Goal: Task Accomplishment & Management: Complete application form

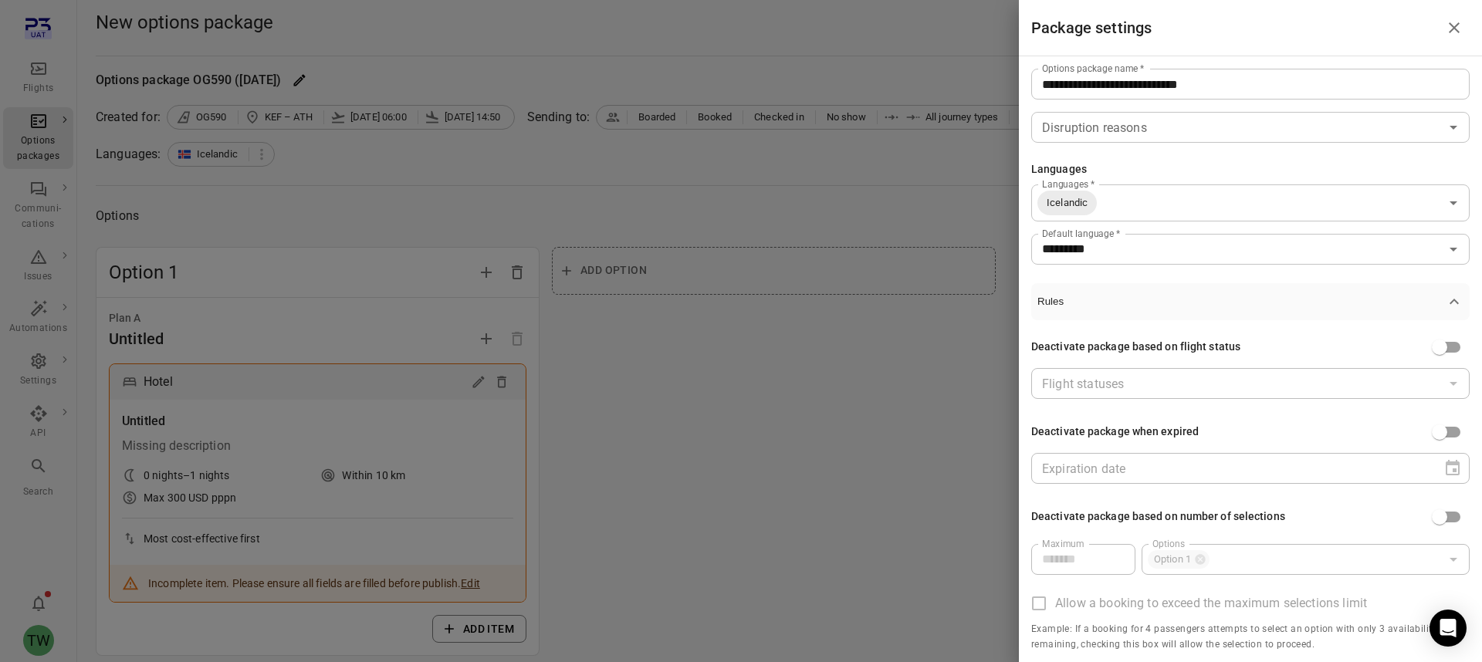
click at [768, 213] on div at bounding box center [741, 331] width 1482 height 662
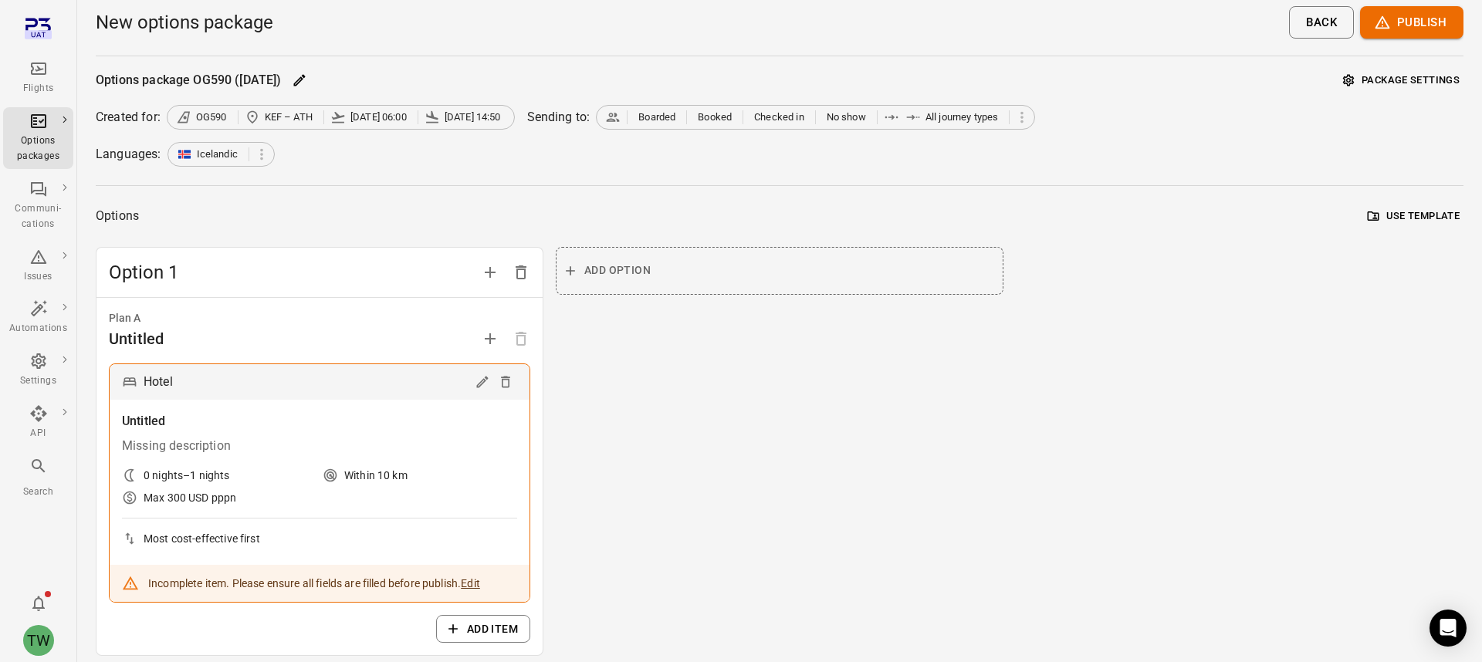
click at [46, 62] on icon "Main navigation" at bounding box center [38, 68] width 19 height 19
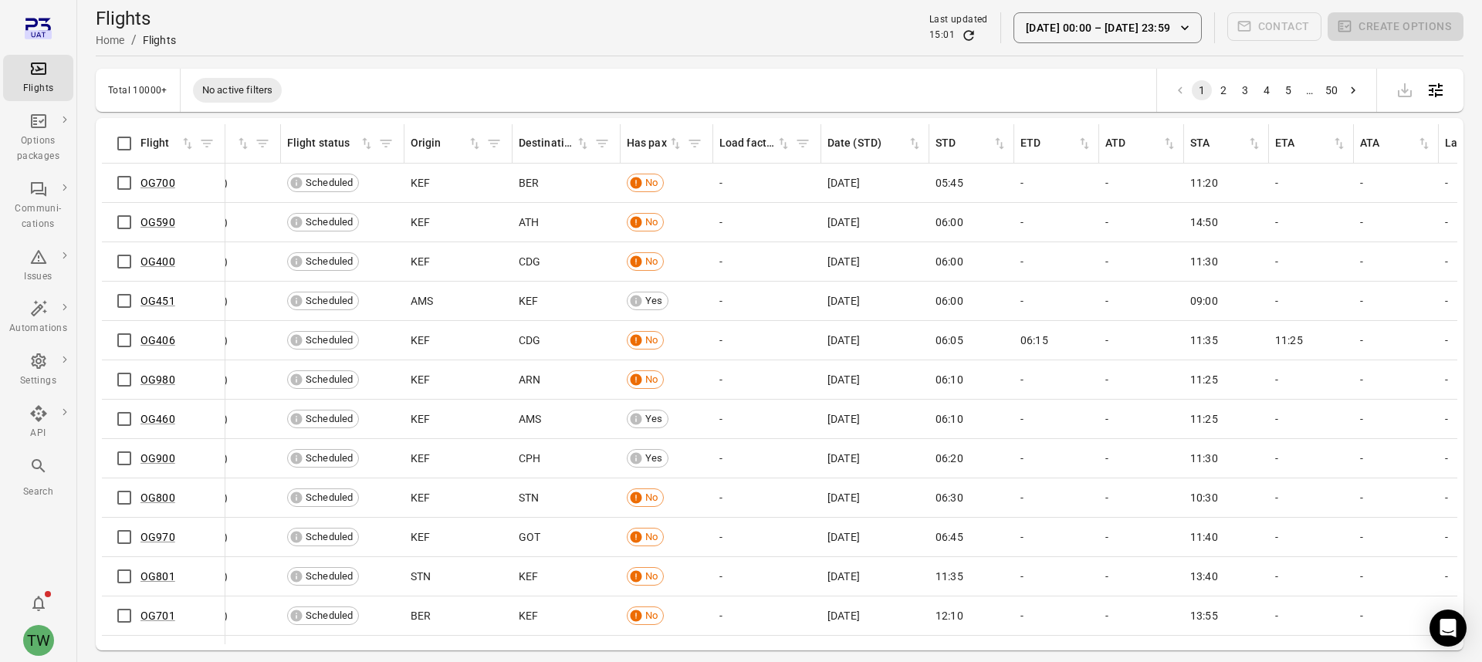
scroll to position [0, 73]
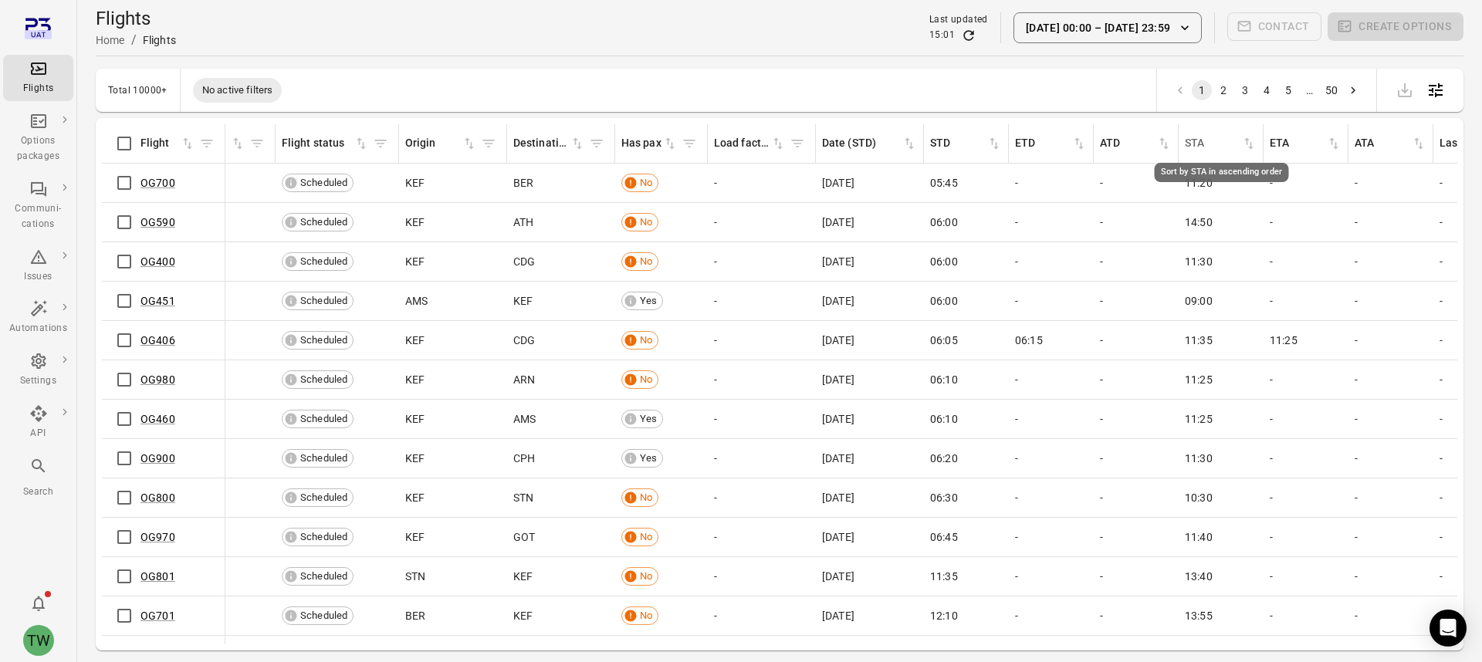
click at [1245, 140] on icon "Sort by STA in ascending order" at bounding box center [1248, 143] width 15 height 15
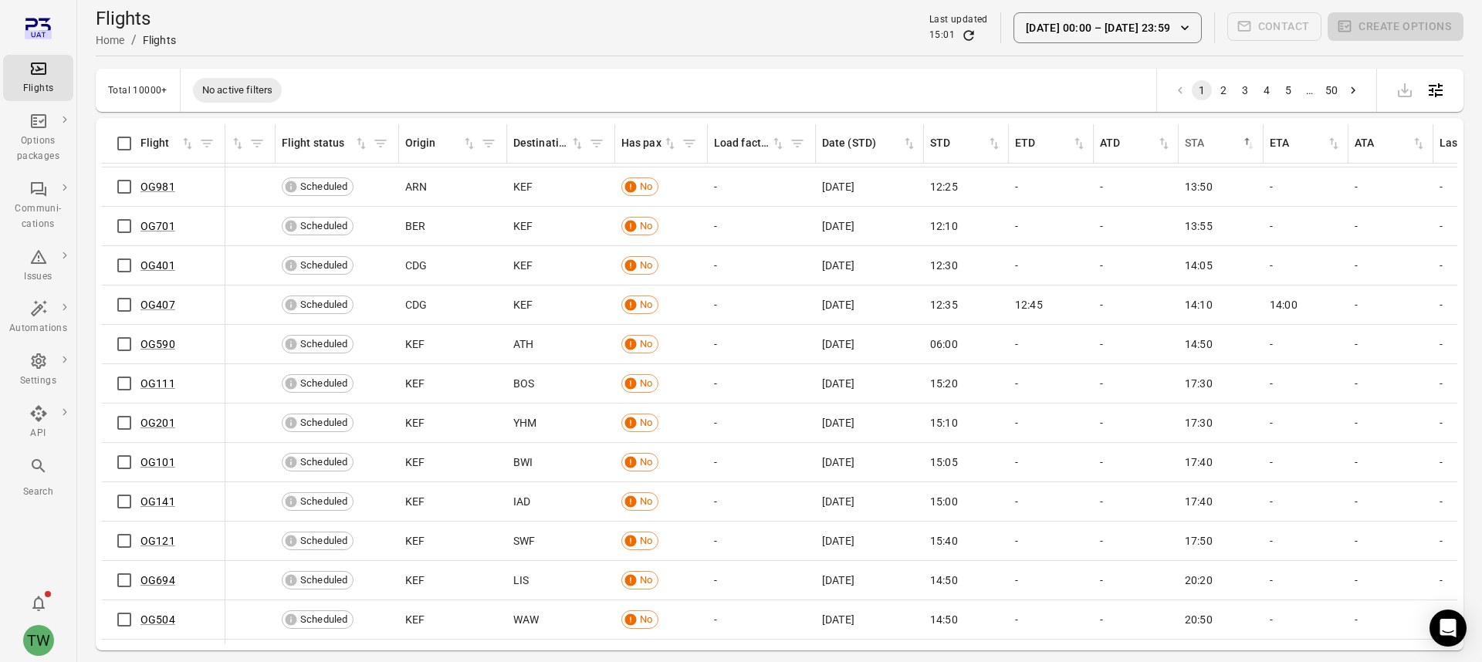
scroll to position [509, 73]
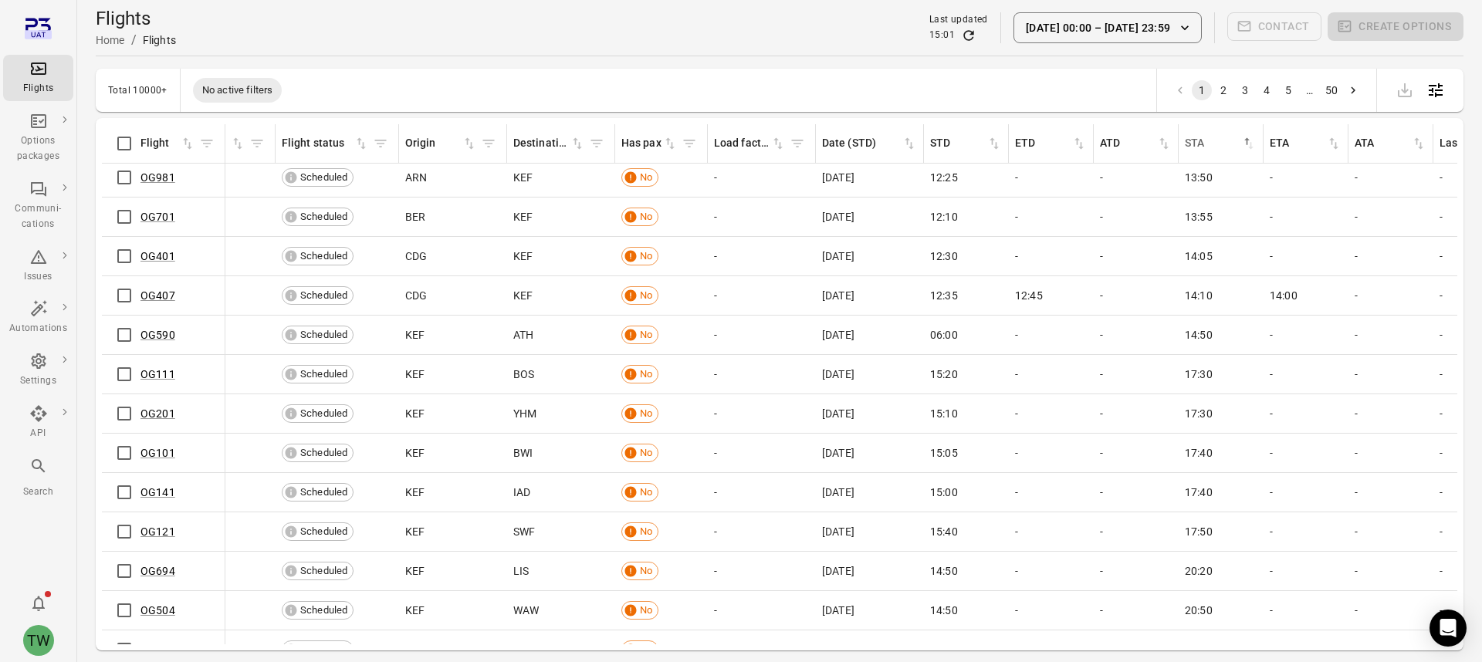
click at [1284, 296] on span "14:00" at bounding box center [1284, 295] width 28 height 15
click at [1039, 296] on span "12:45" at bounding box center [1029, 295] width 28 height 15
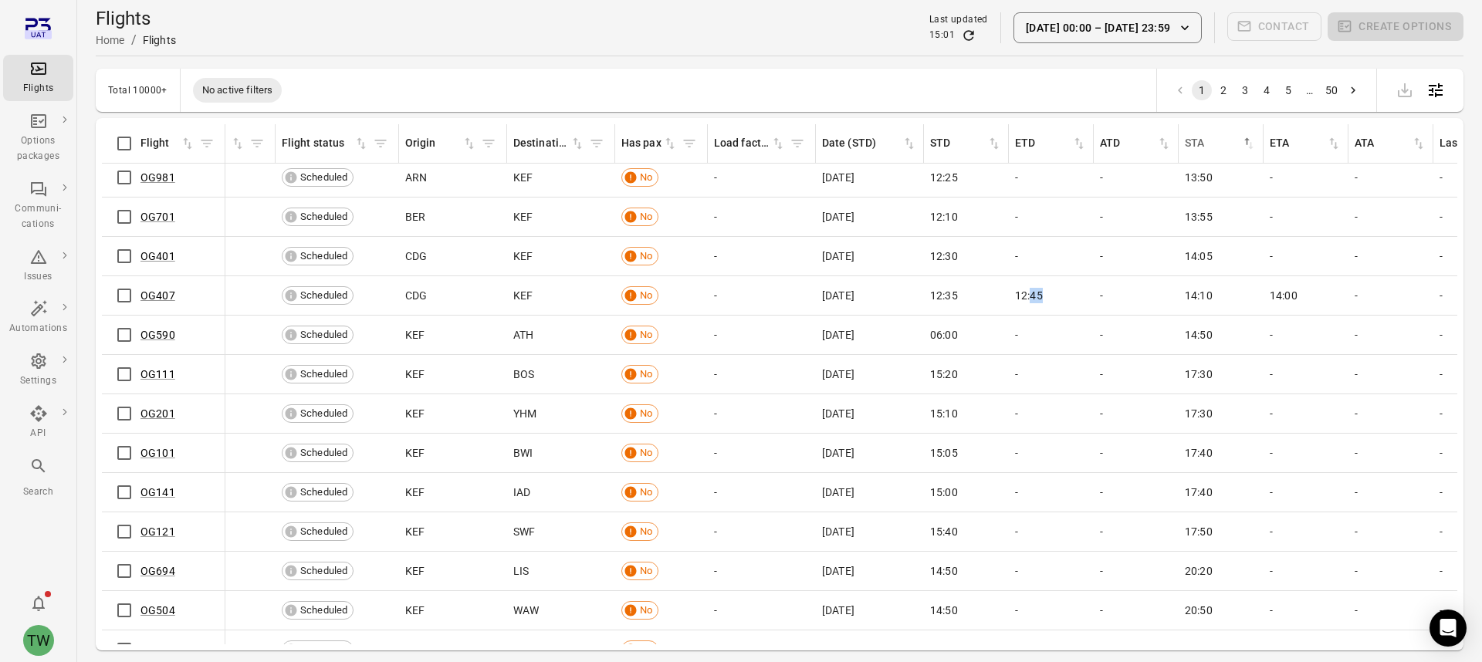
click at [1039, 296] on span "12:45" at bounding box center [1029, 295] width 28 height 15
click at [1072, 296] on div "12:45" at bounding box center [1051, 295] width 73 height 15
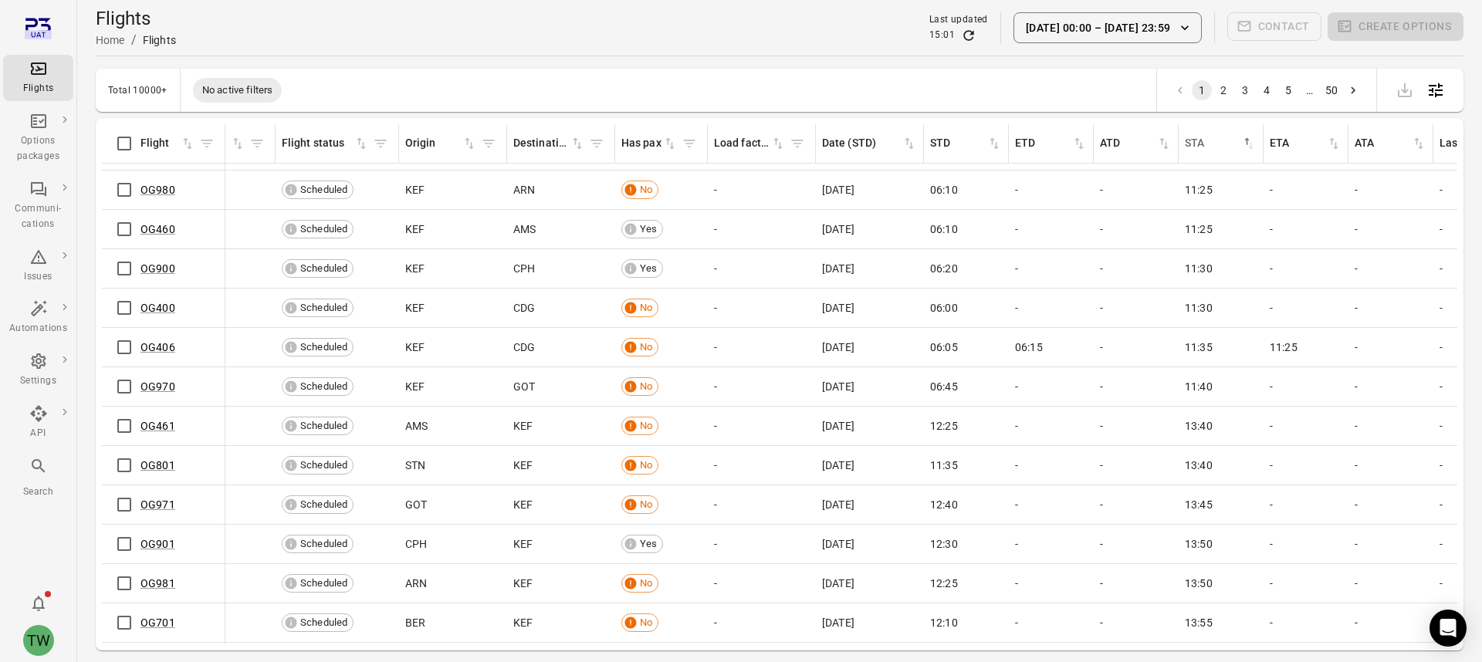
scroll to position [0, 73]
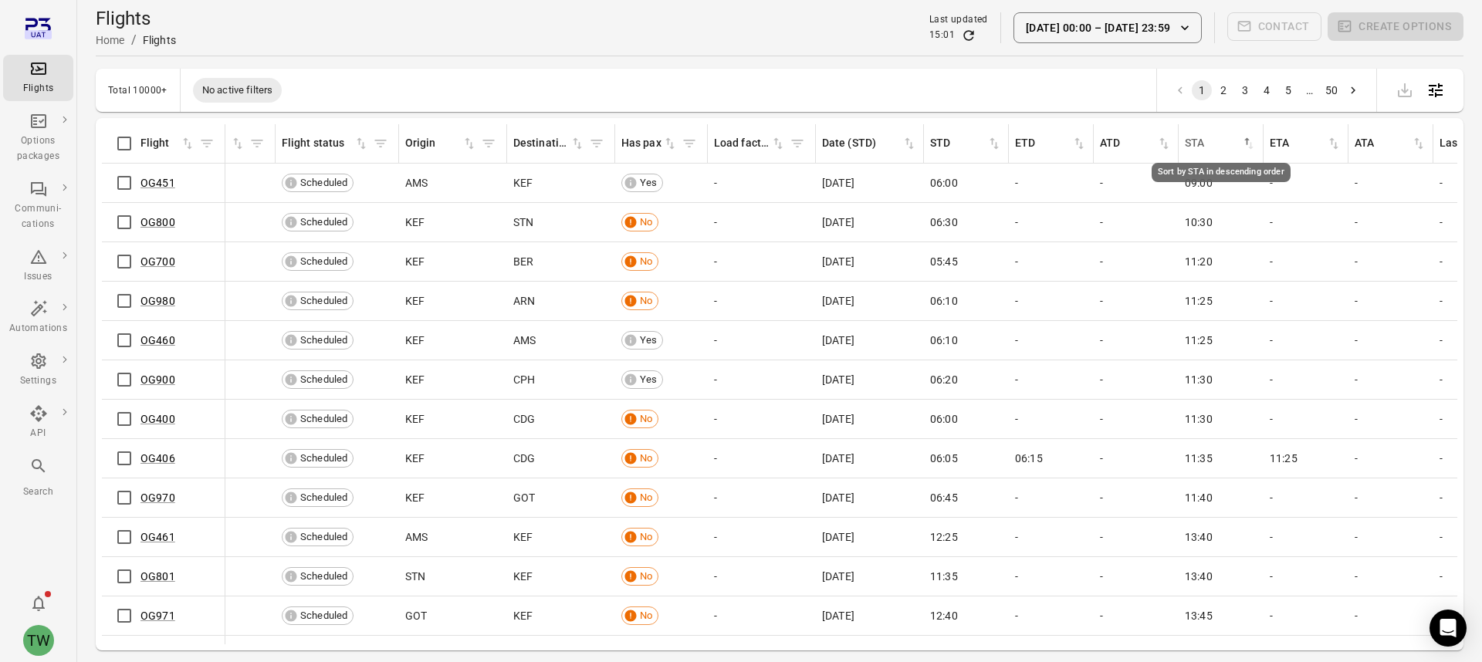
click at [1250, 143] on icon "Sort by STA in descending order" at bounding box center [1250, 145] width 5 height 7
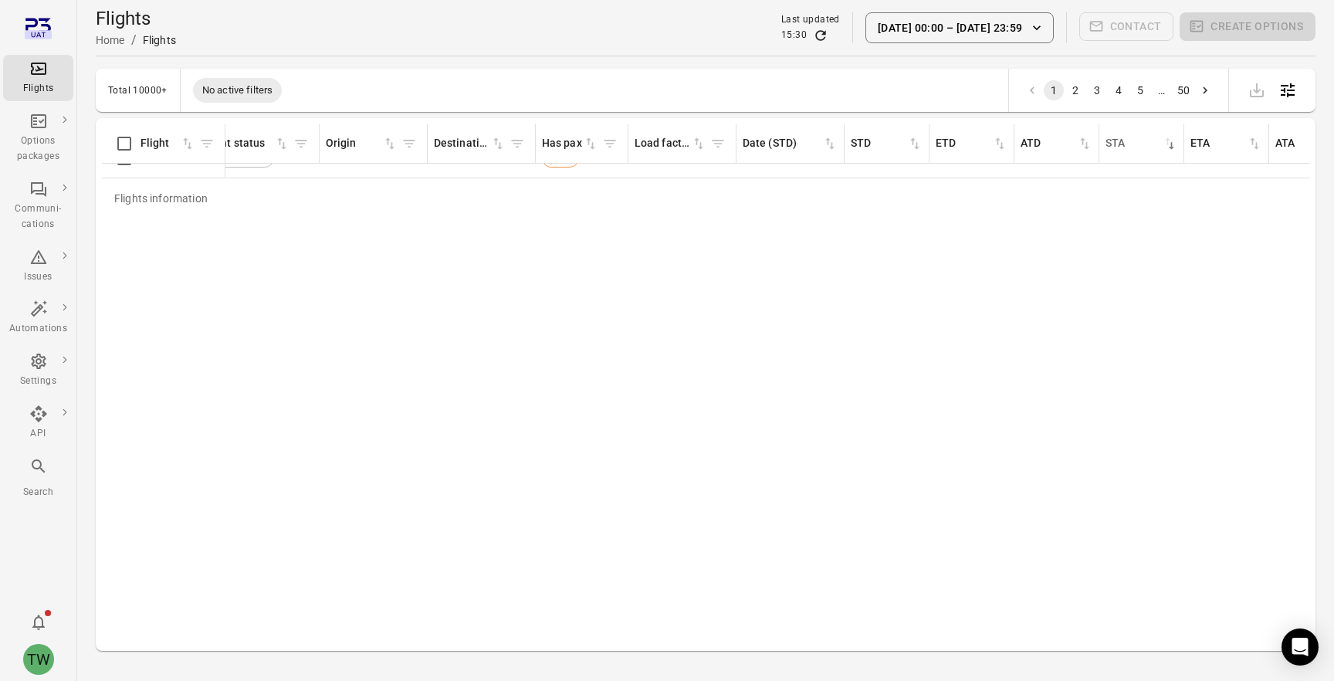
scroll to position [0, 153]
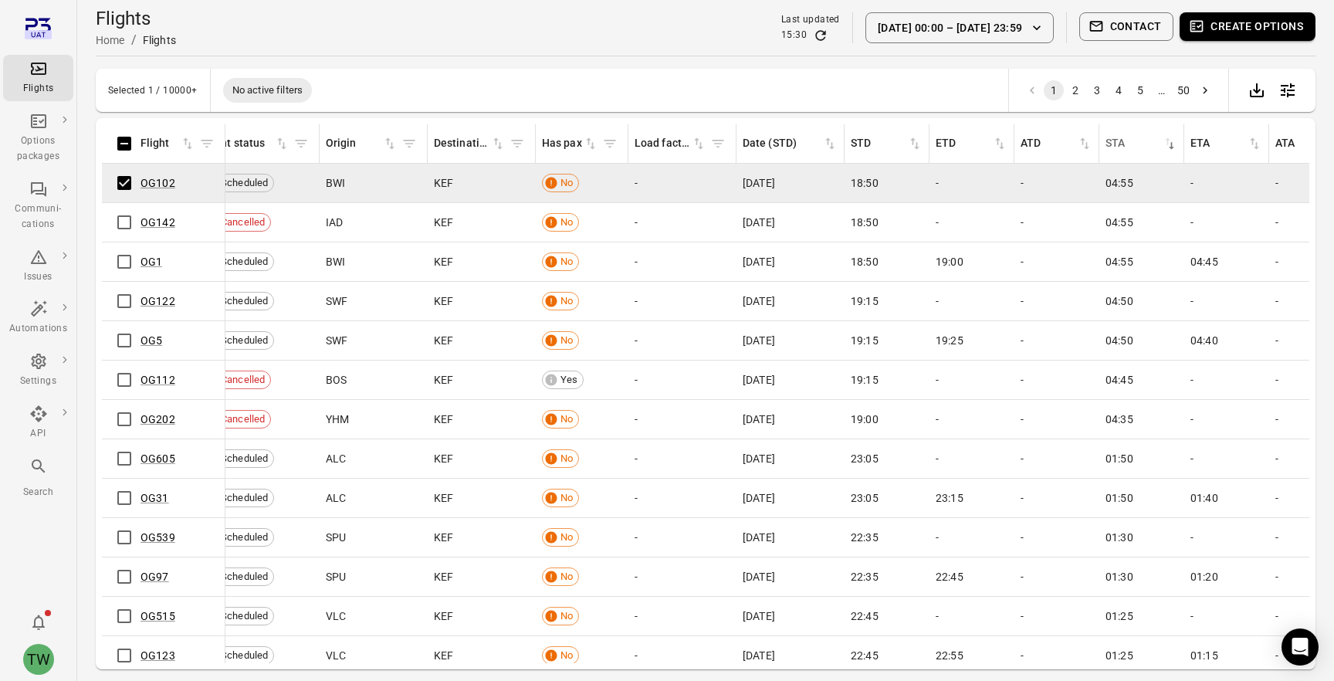
click at [1214, 29] on button "Create options" at bounding box center [1248, 26] width 136 height 29
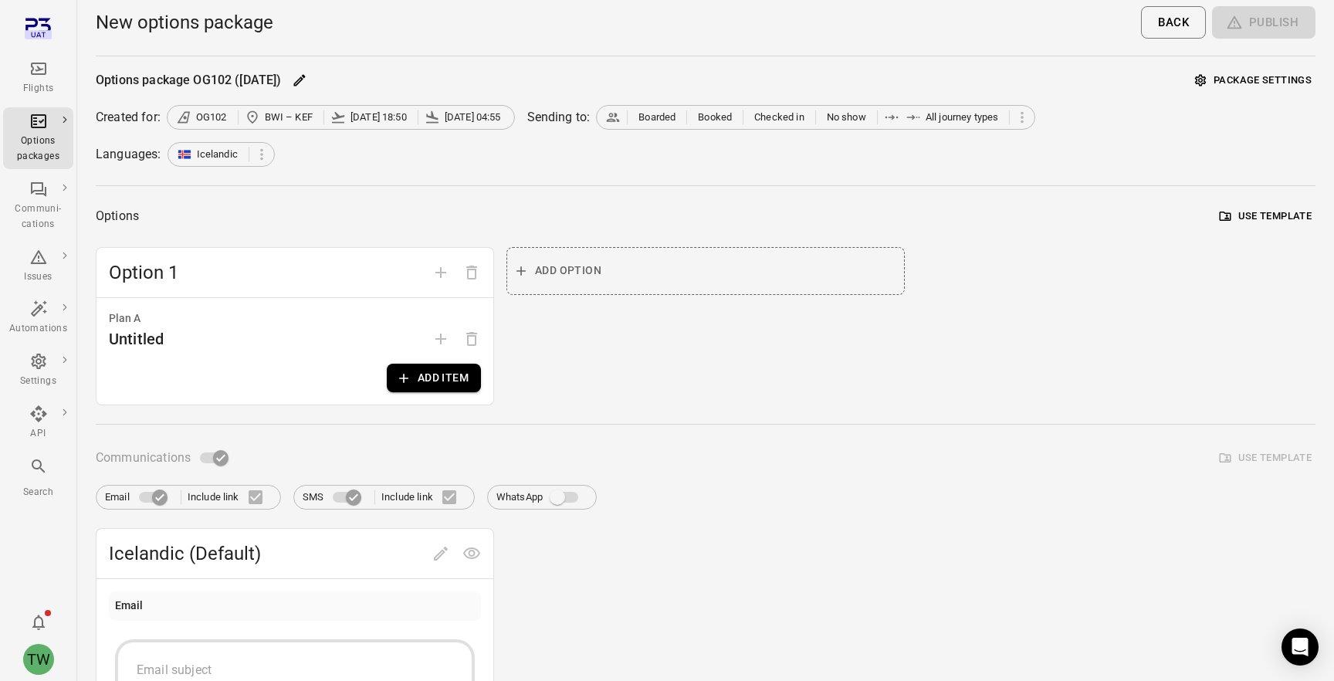
click at [1249, 76] on button "Package settings" at bounding box center [1253, 81] width 124 height 24
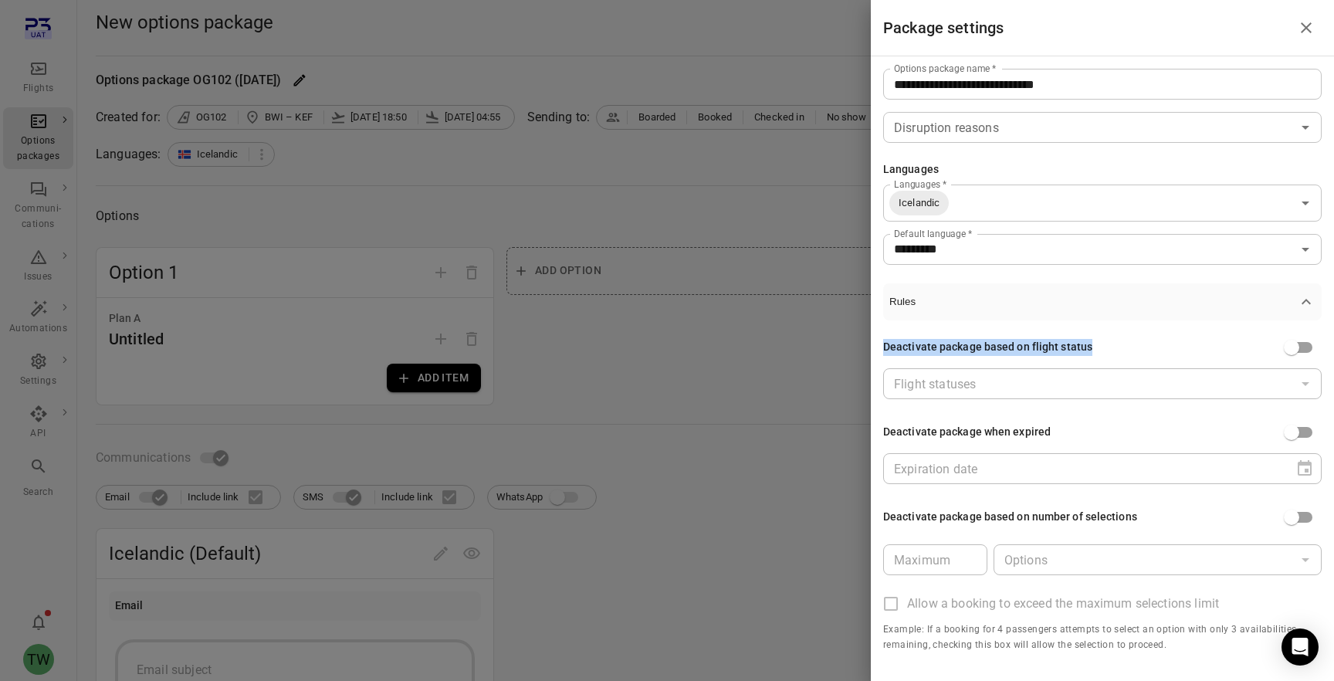
drag, startPoint x: 1091, startPoint y: 348, endPoint x: 882, endPoint y: 351, distance: 208.5
click at [882, 351] on div "**********" at bounding box center [1102, 367] width 463 height 622
copy div "Deactivate package based on flight status"
click at [1154, 331] on div "Deactivate package based on flight status Flight statuses Flight statuses Deact…" at bounding box center [1102, 492] width 439 height 345
click at [1264, 384] on input "Flight statuses   *" at bounding box center [1090, 384] width 404 height 22
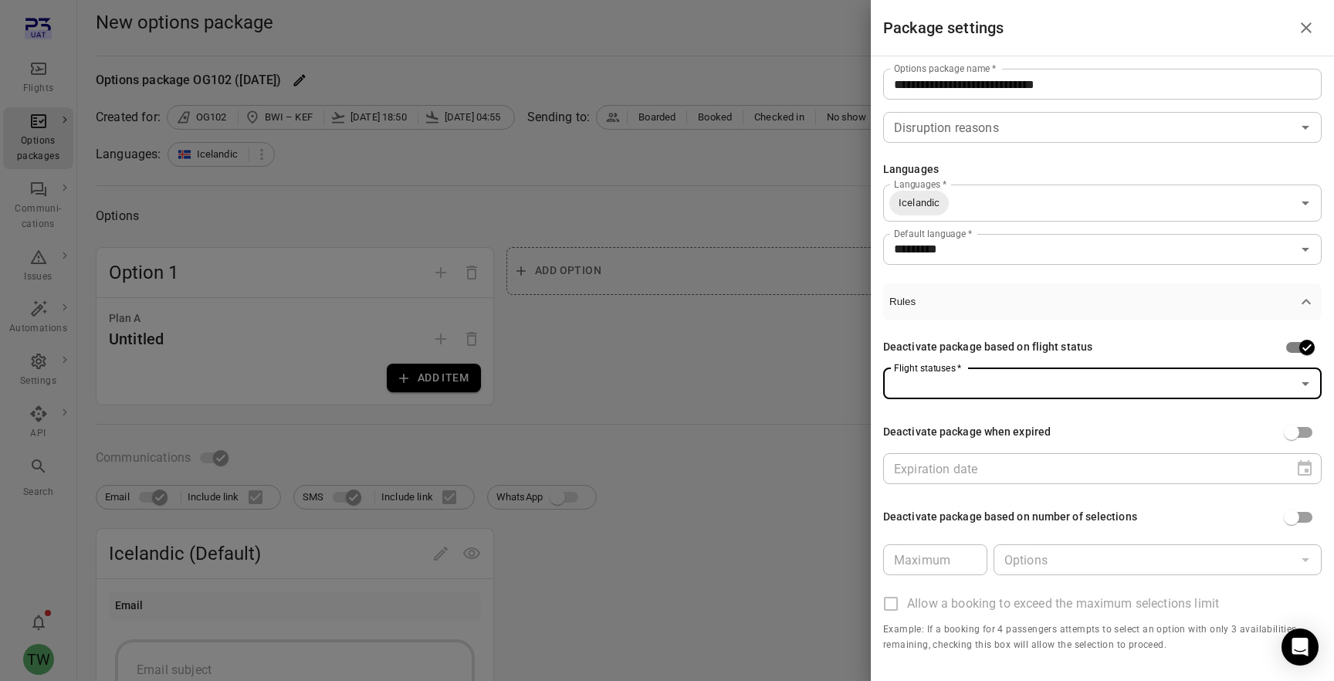
click at [1010, 378] on input "Flight statuses   *" at bounding box center [1090, 384] width 404 height 22
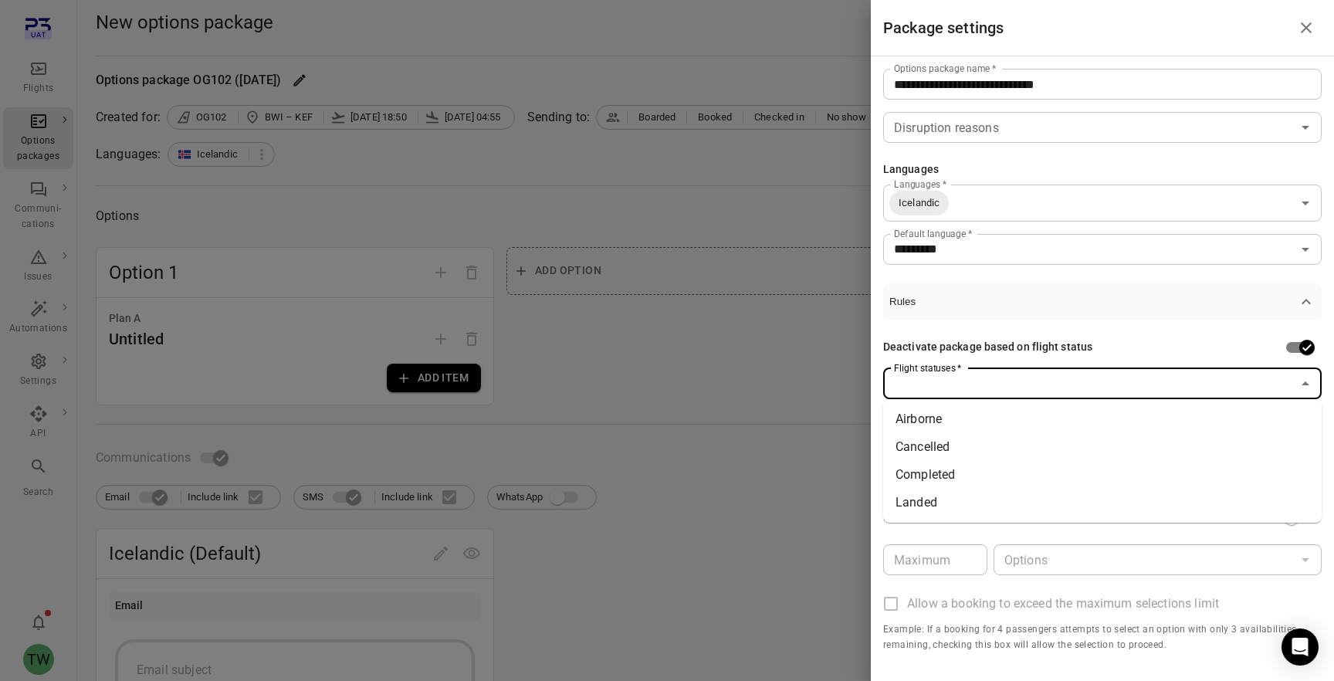
click at [982, 431] on li "Airborne" at bounding box center [1102, 419] width 439 height 28
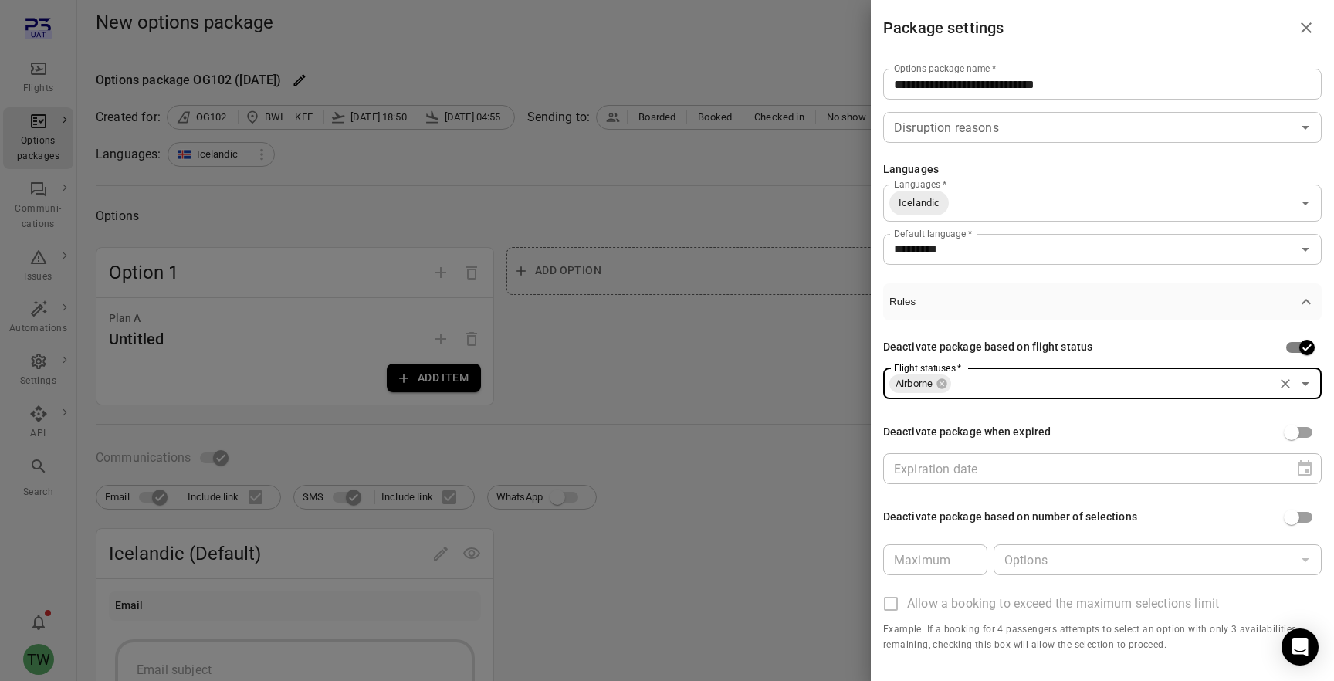
click at [1009, 390] on input "Flight statuses   *" at bounding box center [1112, 384] width 319 height 22
click at [969, 520] on div "Deactivate package based on number of selections" at bounding box center [1010, 517] width 254 height 17
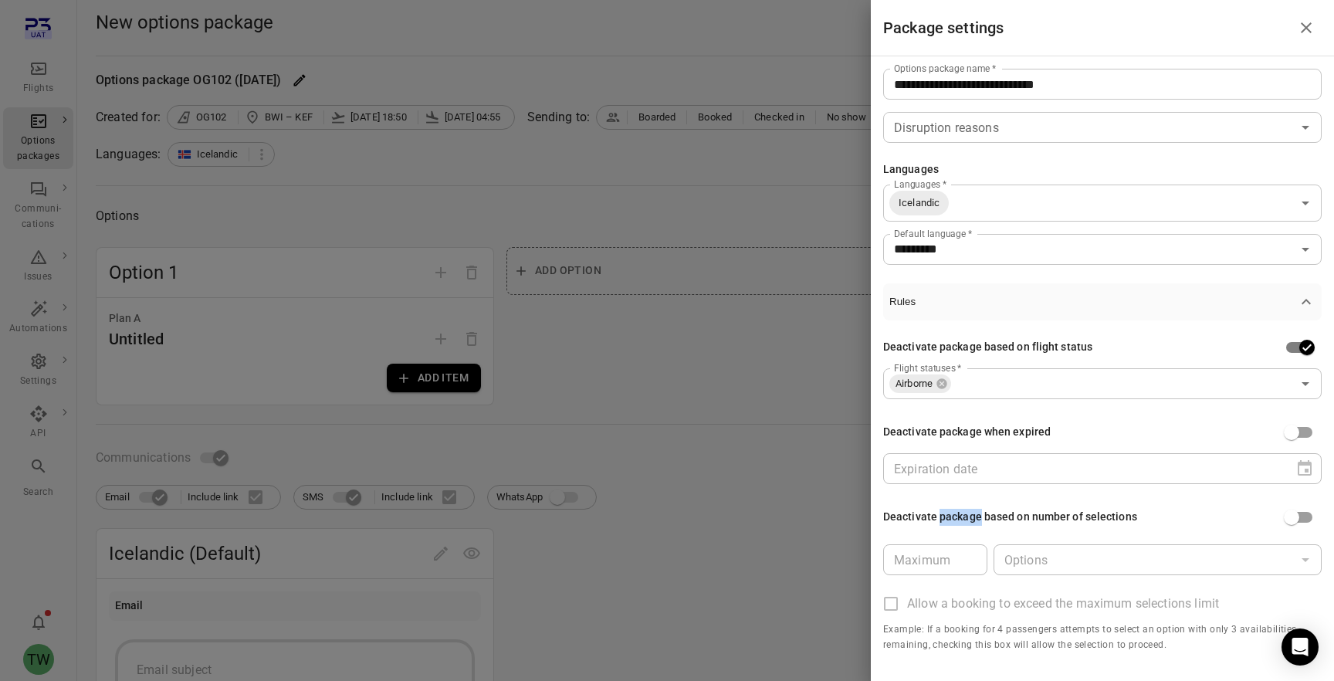
click at [969, 520] on div "Deactivate package based on number of selections" at bounding box center [1010, 517] width 254 height 17
copy div "Deactivate package based on number of selections"
click at [1143, 500] on div "Deactivate package based on flight status Flight statuses   * Airborne Flight s…" at bounding box center [1102, 492] width 439 height 345
click at [1309, 559] on div at bounding box center [1305, 560] width 20 height 22
type input "*"
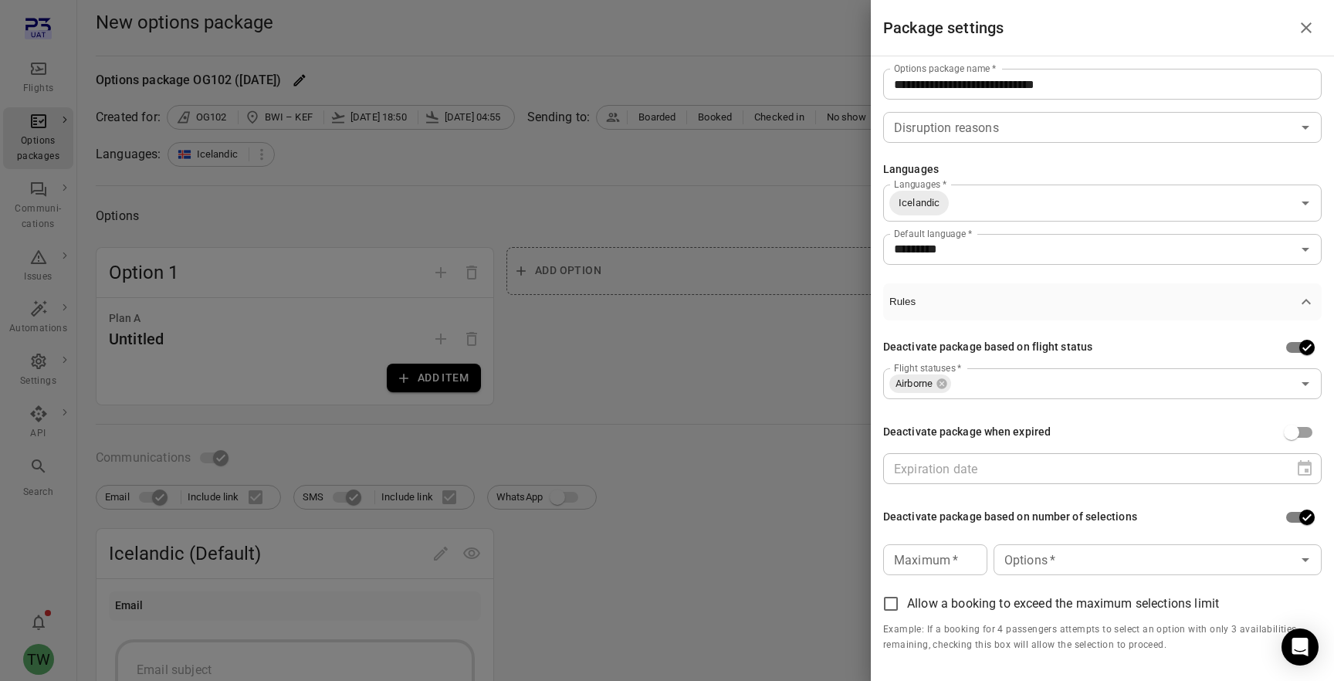
click at [966, 555] on input "*" at bounding box center [935, 559] width 104 height 31
click at [1310, 32] on icon "Close drawer" at bounding box center [1306, 27] width 11 height 11
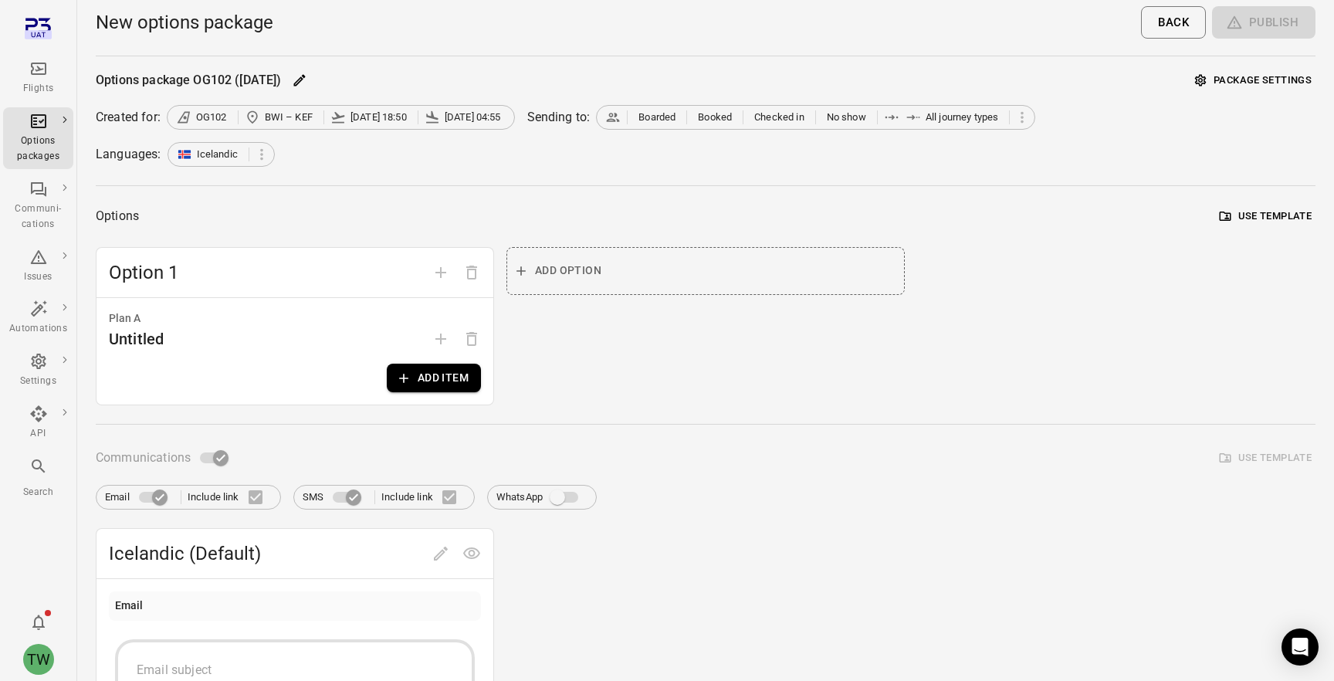
click at [824, 360] on div "Add option" at bounding box center [705, 326] width 398 height 158
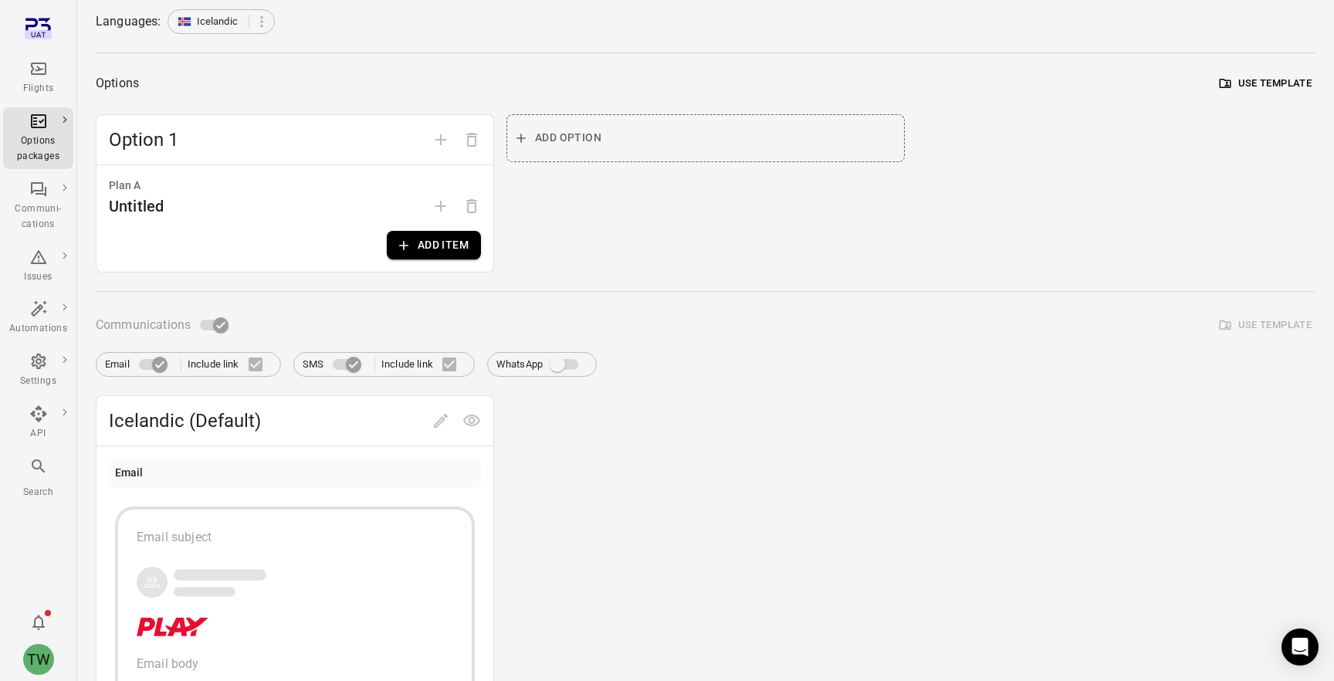
scroll to position [161, 0]
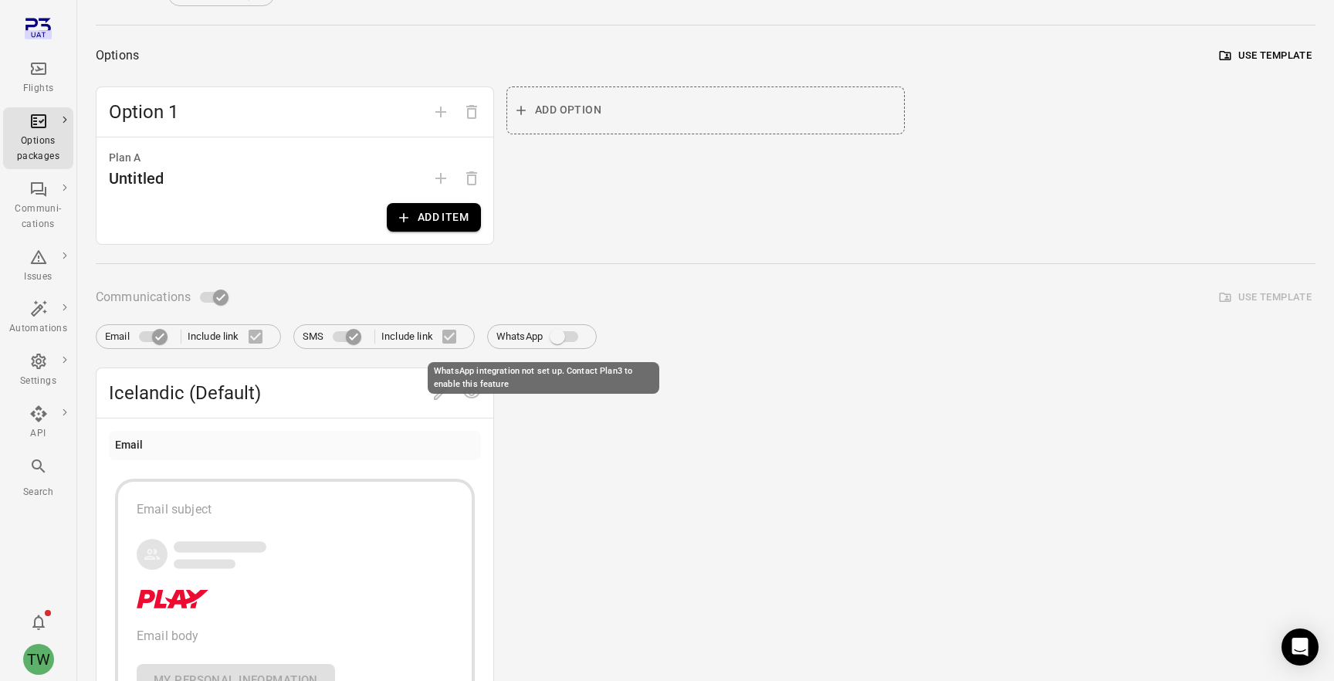
click at [563, 334] on span "WhatsApp integration not set up. Contact Plan3 to enable this feature" at bounding box center [565, 336] width 26 height 11
click at [355, 339] on span at bounding box center [346, 336] width 26 height 11
click at [218, 296] on span at bounding box center [213, 297] width 26 height 11
click at [451, 212] on button "Add item" at bounding box center [434, 217] width 94 height 29
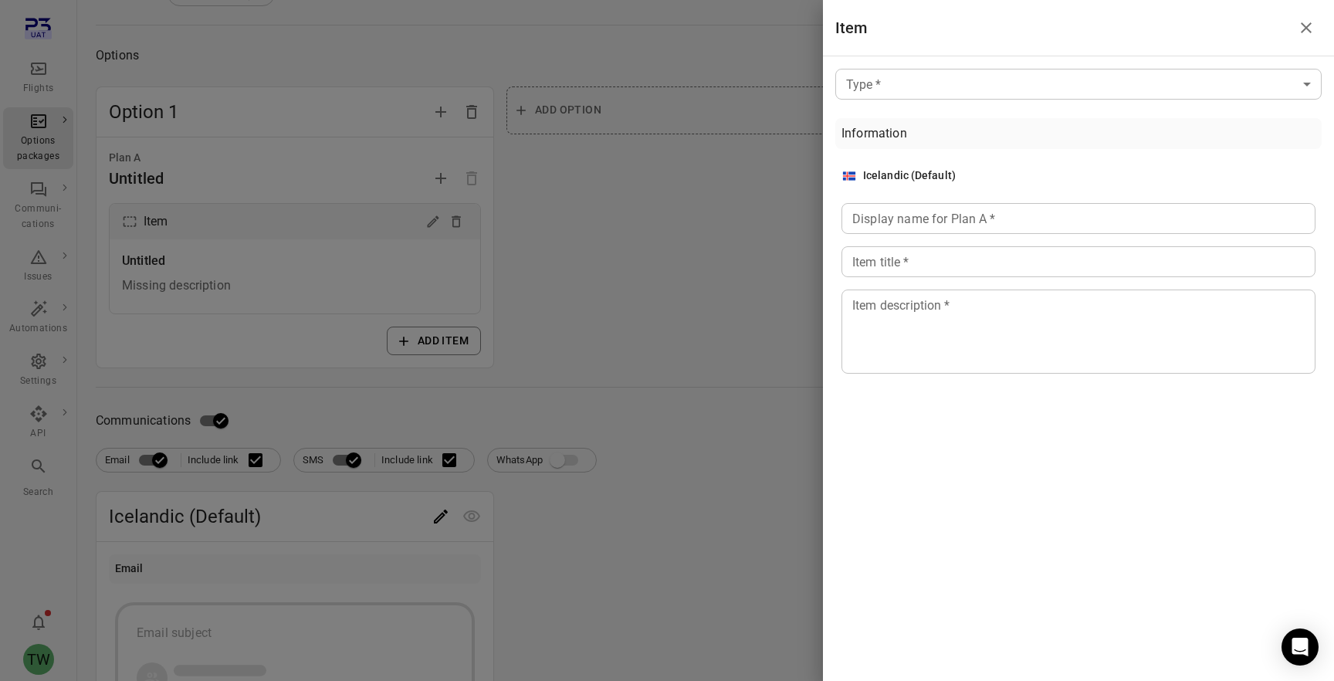
click at [965, 73] on body "Flights Options packages Communi-cations Issues Automations Settings API Search…" at bounding box center [667, 512] width 1334 height 1346
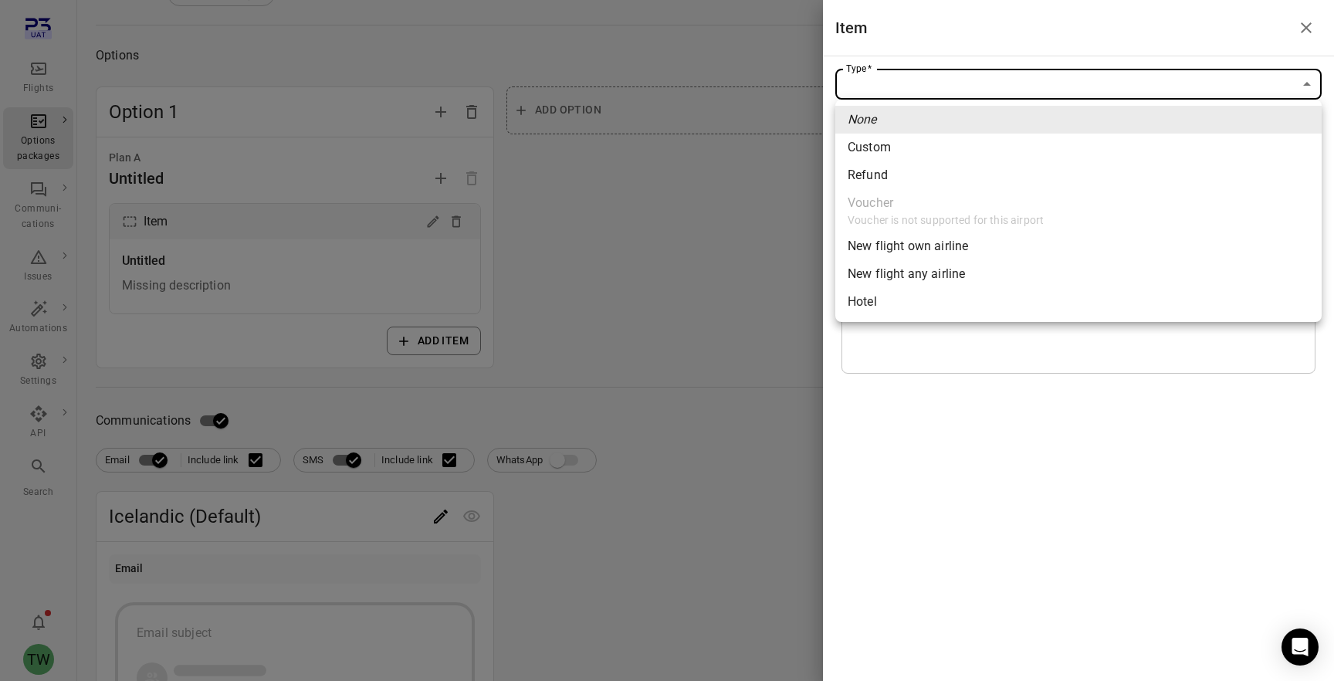
click at [946, 148] on span "Custom" at bounding box center [1079, 147] width 462 height 19
type input "******"
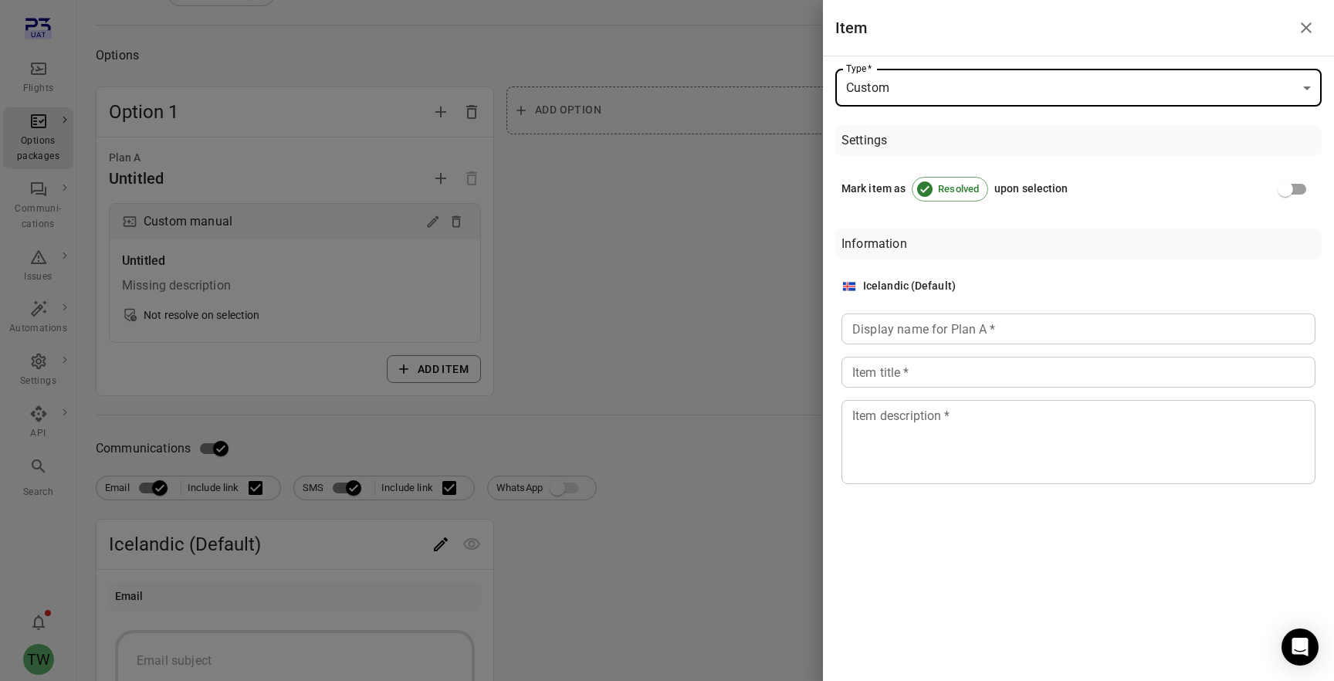
click at [916, 333] on div "Display name for Plan A   * Display name for Plan A   *" at bounding box center [1079, 328] width 474 height 31
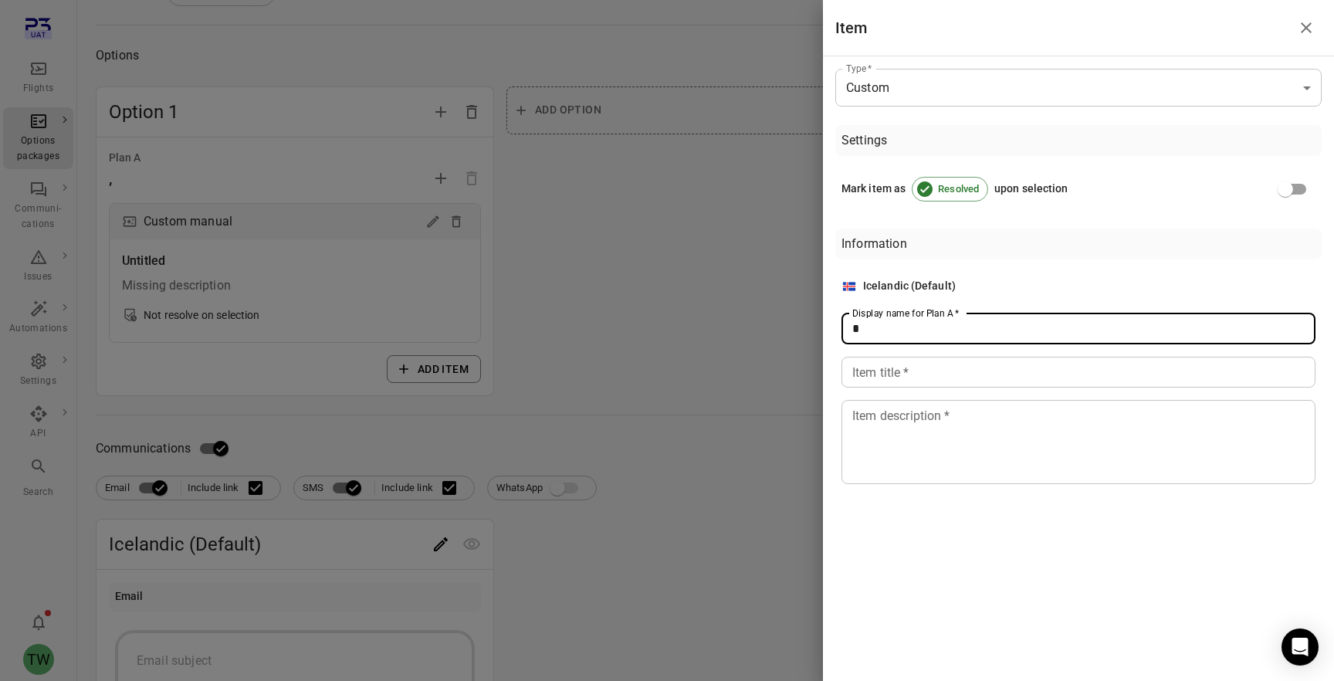
type input "*"
click at [894, 381] on input "Item title   *" at bounding box center [1079, 372] width 474 height 31
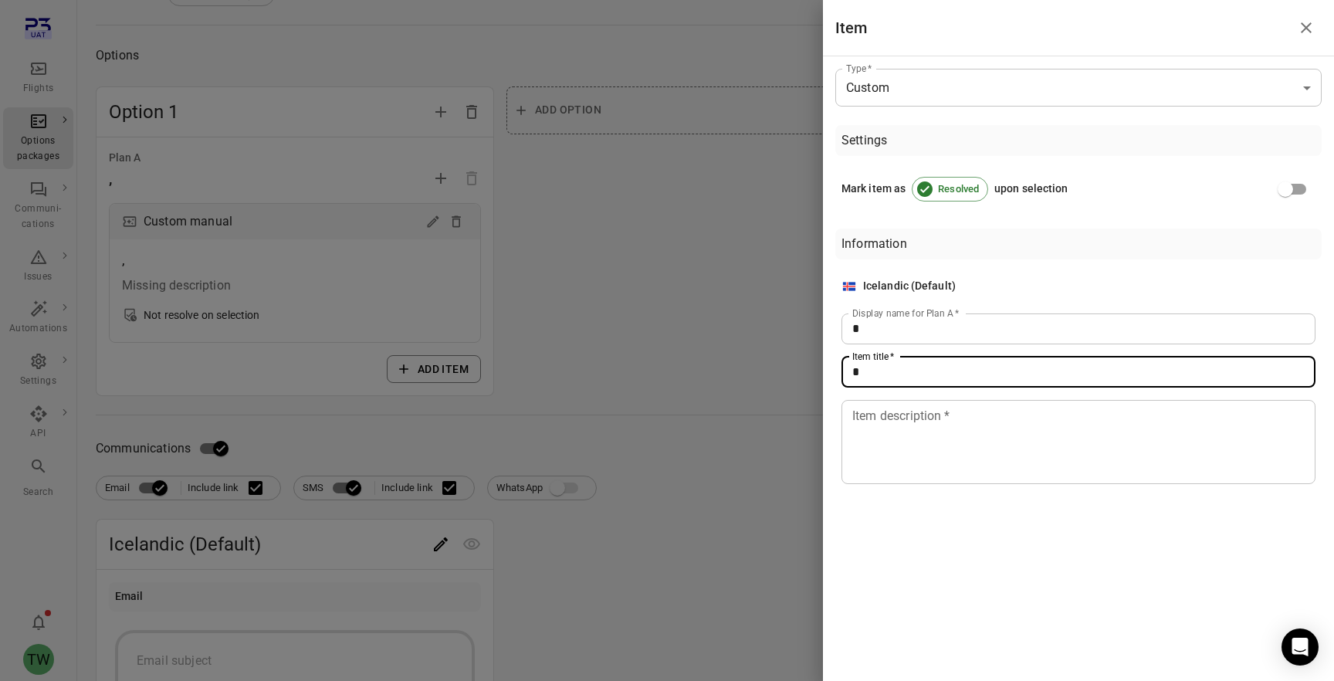
type input "*"
click at [893, 442] on textarea "Item description   *" at bounding box center [1078, 441] width 452 height 71
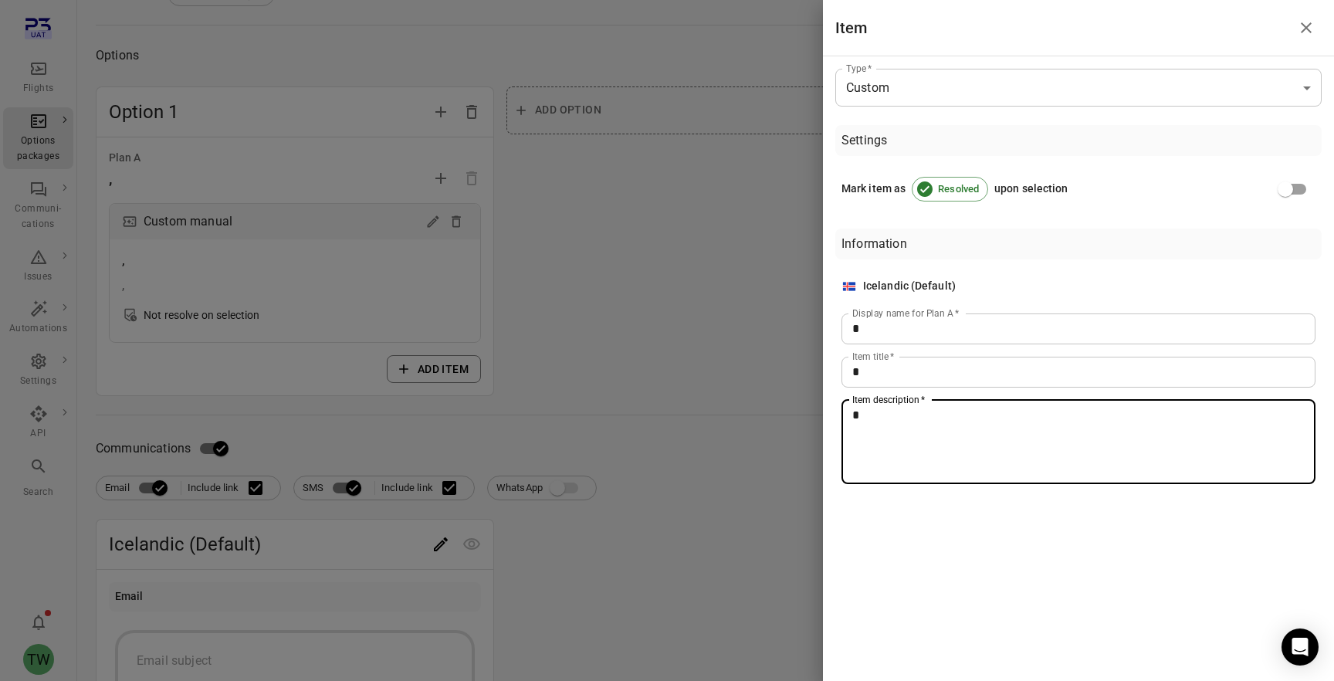
type textarea "*"
click at [769, 384] on div at bounding box center [667, 340] width 1334 height 681
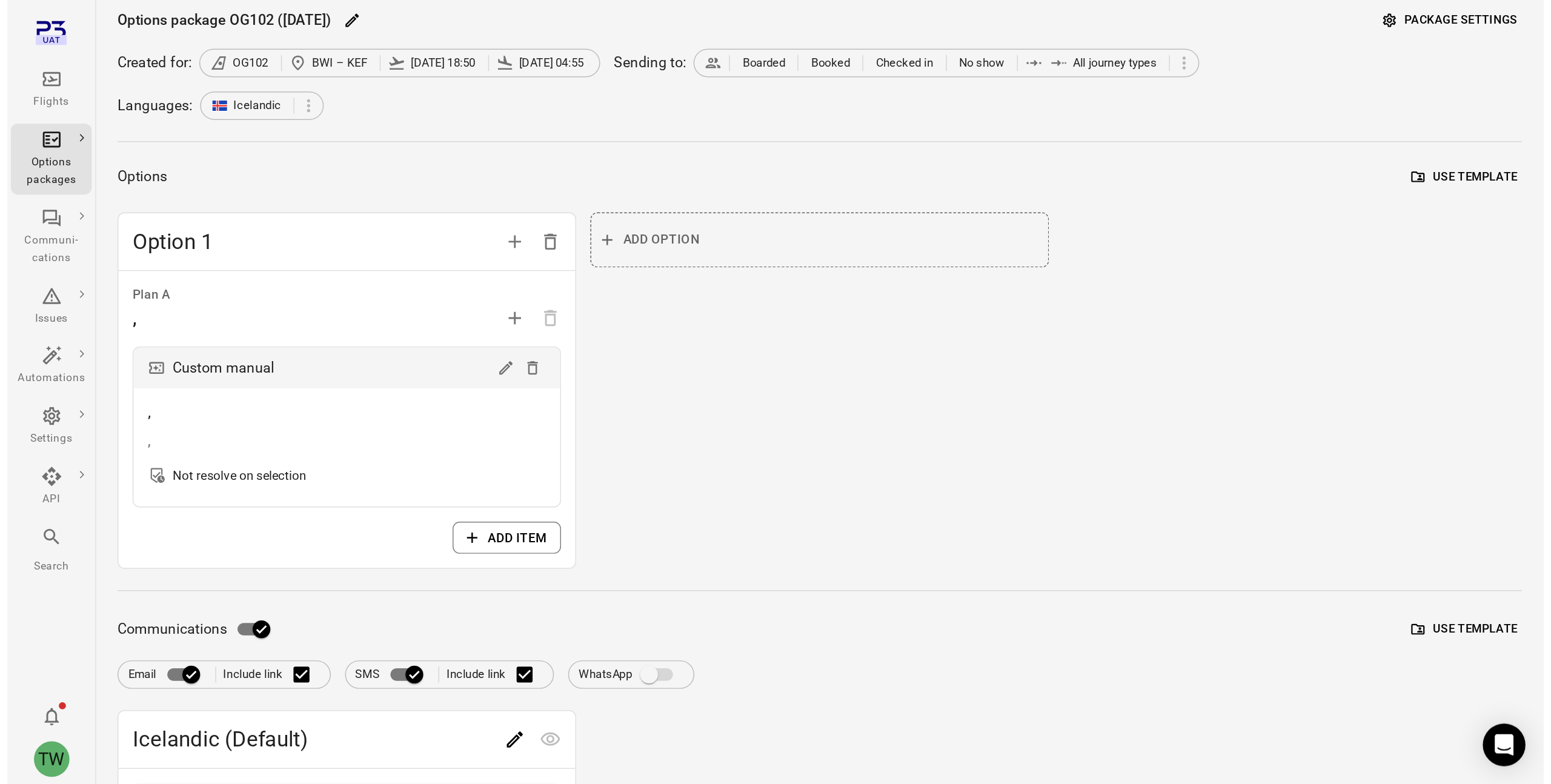
scroll to position [0, 0]
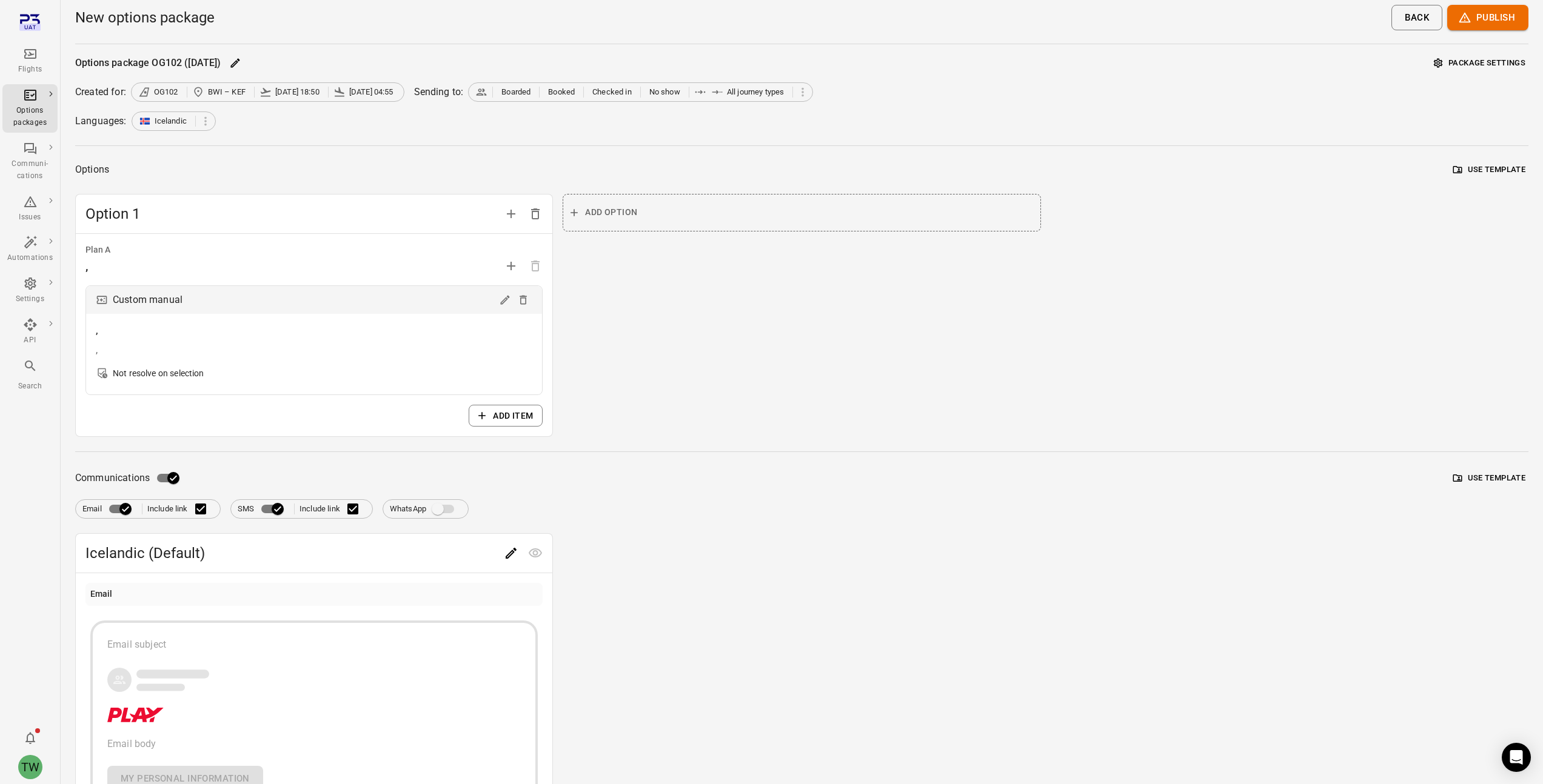
click at [1047, 69] on button "Package settings" at bounding box center [1479, 64] width 97 height 19
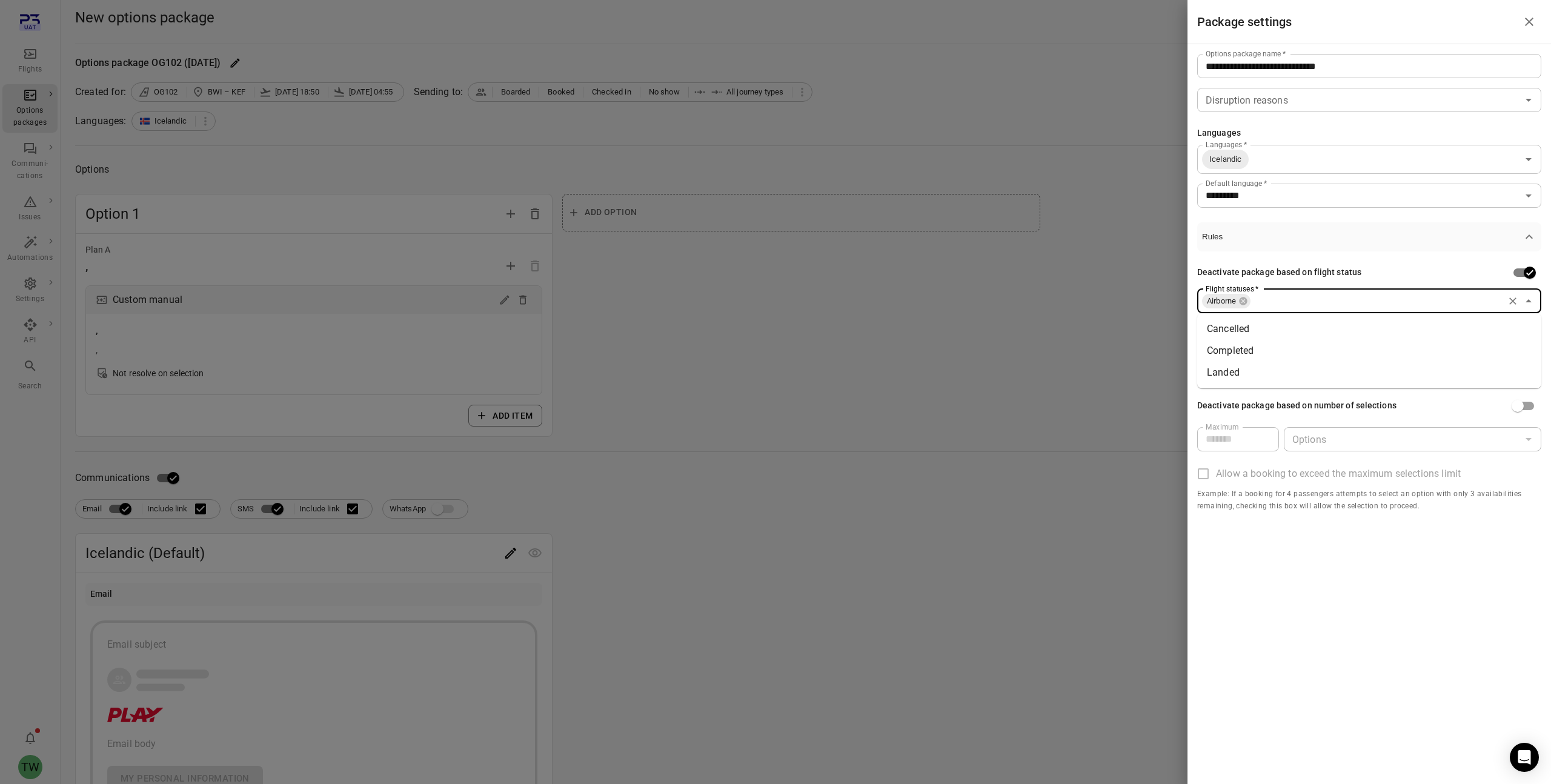
click at [1046, 299] on input "Flight statuses   *" at bounding box center [1377, 301] width 250 height 17
click at [1046, 331] on li "Cancelled" at bounding box center [1370, 329] width 345 height 22
click at [1046, 297] on input "Flight statuses   *" at bounding box center [1406, 301] width 193 height 17
click at [1046, 345] on li "Landed" at bounding box center [1370, 351] width 345 height 22
click at [1046, 326] on div "Deactivate package based on flight status Flight statuses   * Airborne Cancelle…" at bounding box center [1370, 386] width 345 height 271
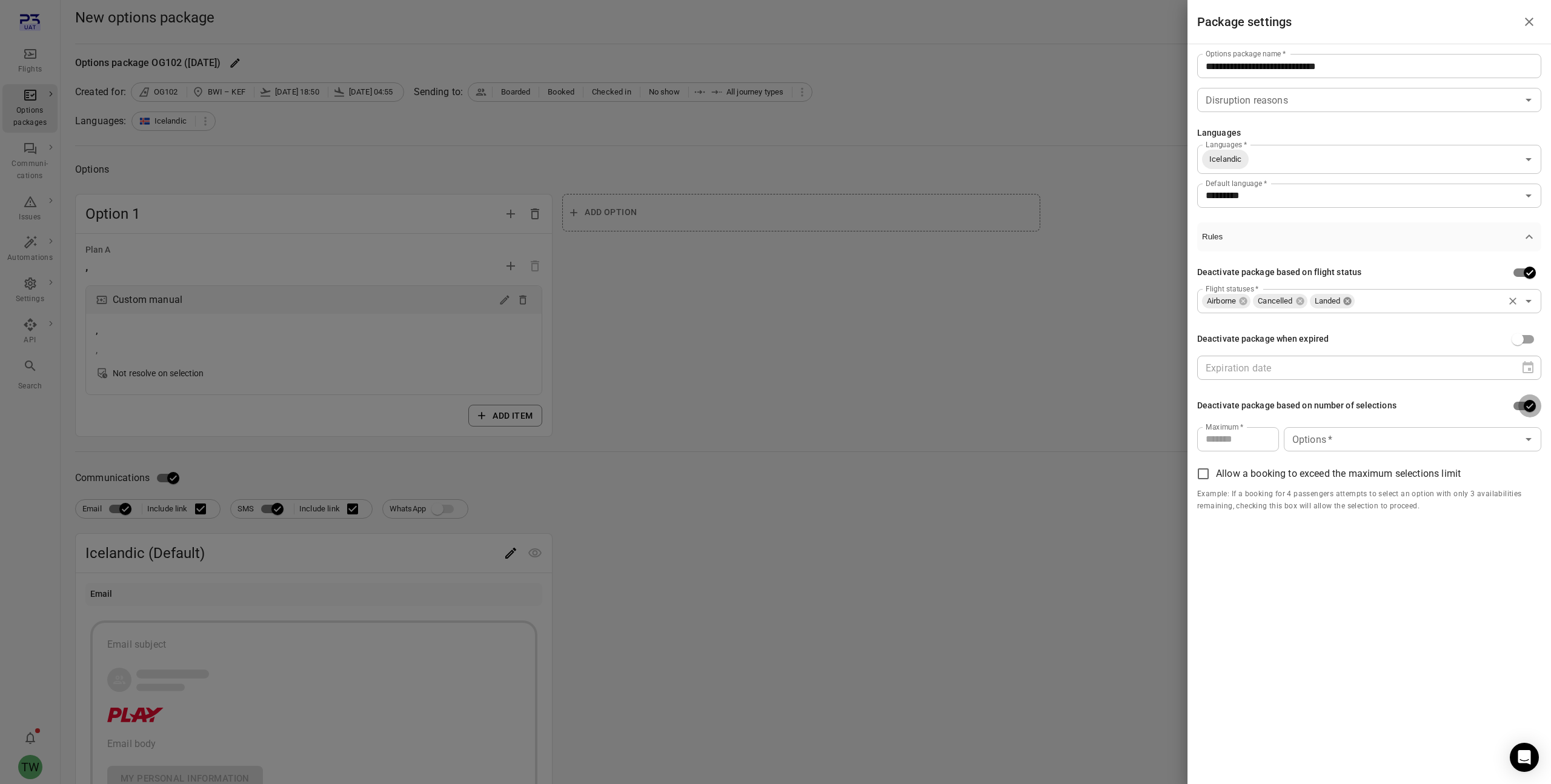
click at [1046, 303] on icon at bounding box center [1348, 301] width 8 height 8
click at [1046, 304] on icon at bounding box center [1300, 301] width 8 height 8
click at [1046, 304] on icon at bounding box center [1244, 301] width 8 height 8
click at [1046, 265] on div "Deactivate package based on flight status" at bounding box center [1370, 272] width 345 height 23
click at [1046, 299] on input "Flight statuses   *" at bounding box center [1359, 301] width 317 height 17
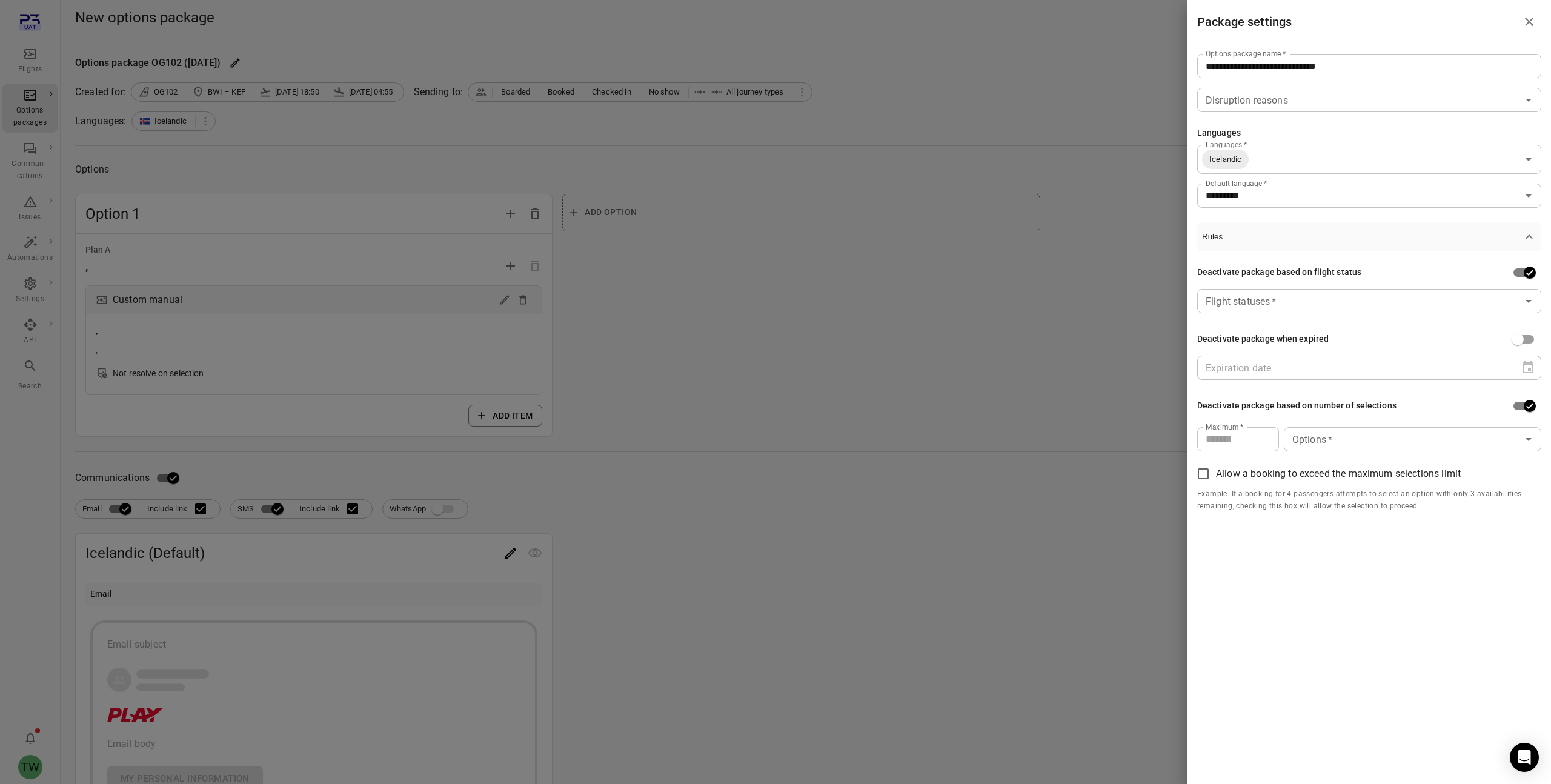
click at [1046, 272] on div "Deactivate package based on flight status" at bounding box center [1370, 272] width 345 height 23
click at [1046, 306] on input "Flight statuses   *" at bounding box center [1359, 301] width 317 height 17
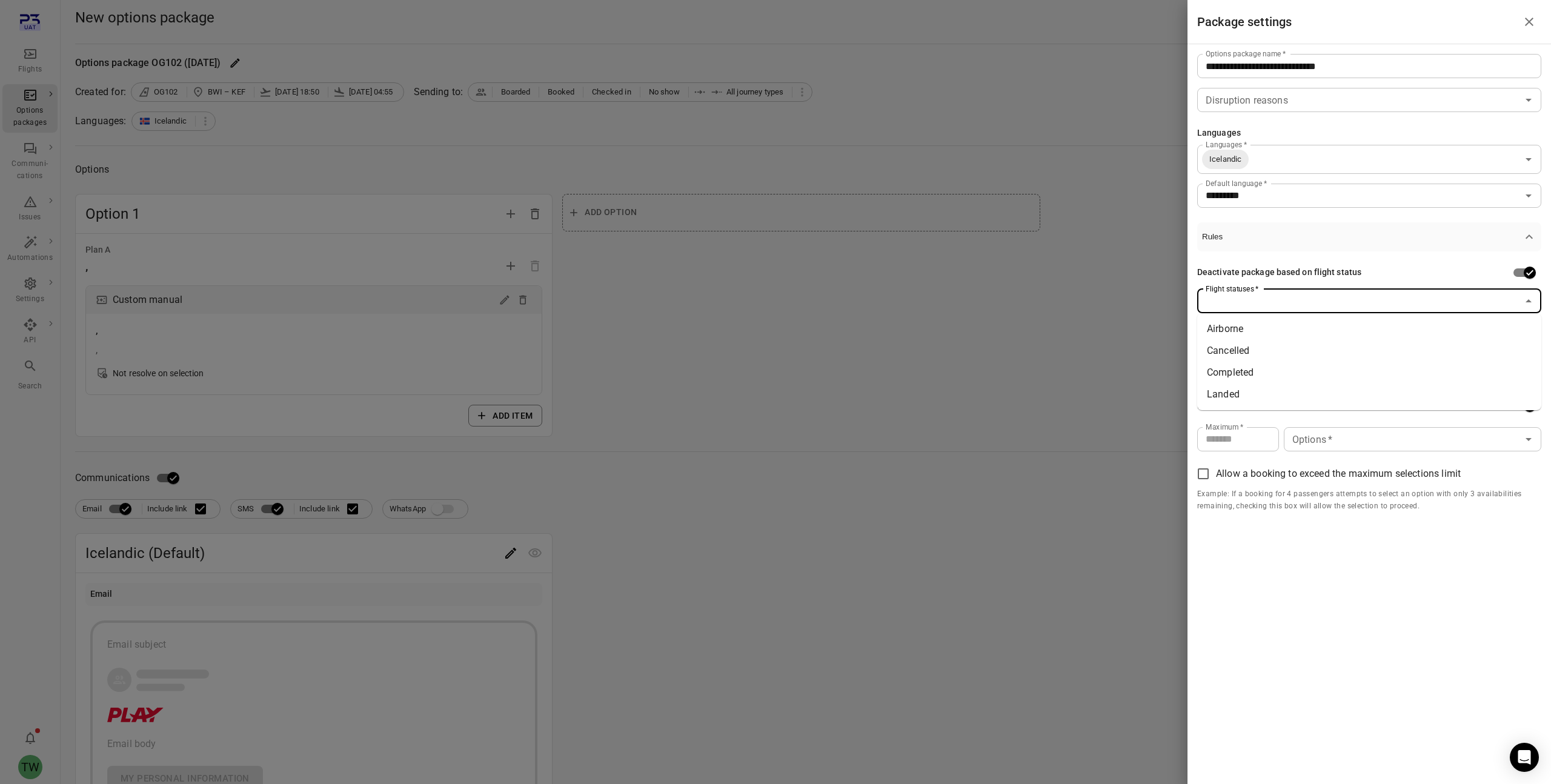
click at [1046, 273] on div "Deactivate package based on flight status" at bounding box center [1370, 272] width 345 height 23
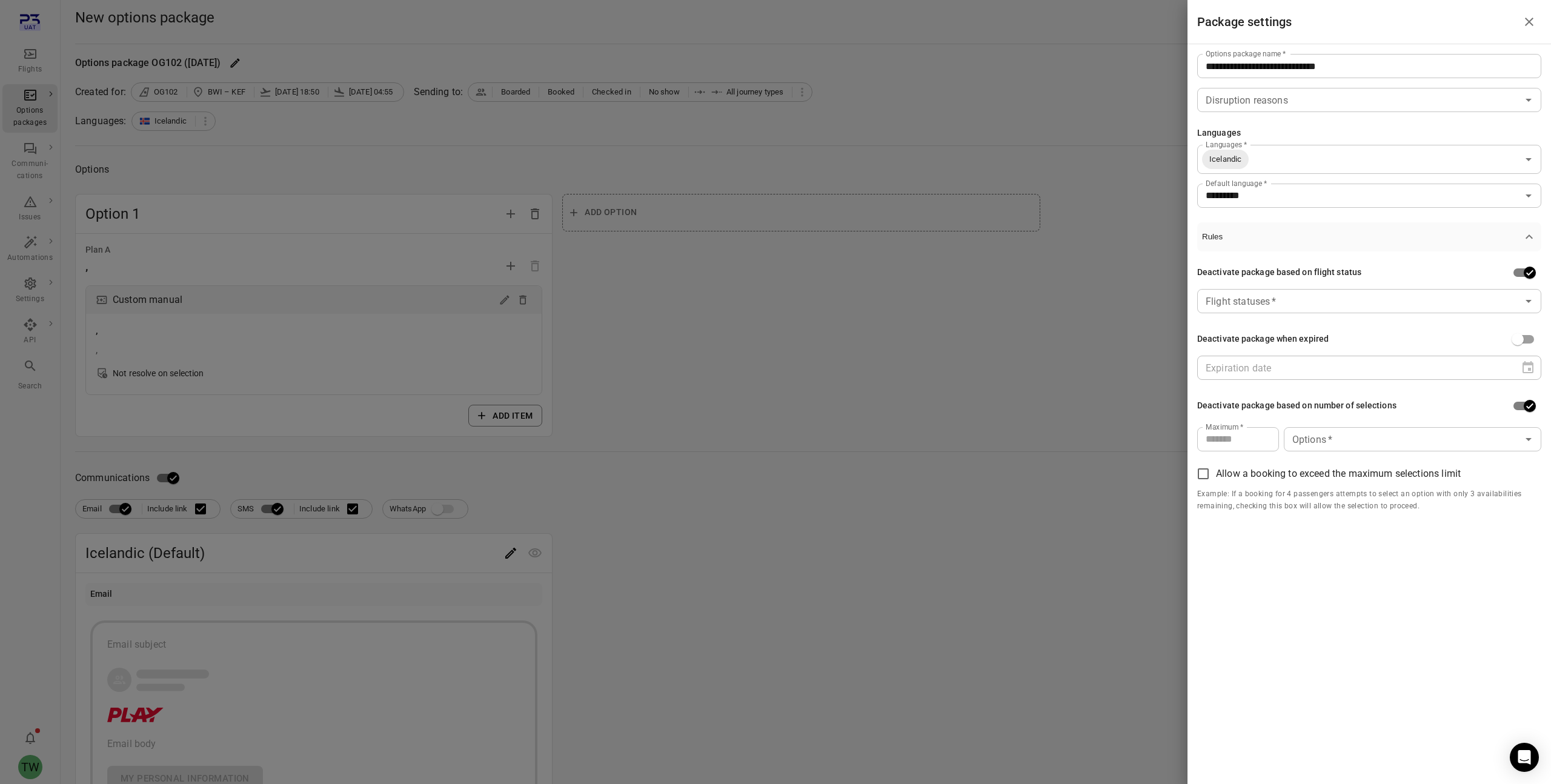
click at [1046, 327] on div "Deactivate package based on flight status Flight statuses   * Flight statuses  …" at bounding box center [1370, 386] width 345 height 271
click at [1046, 336] on div "Deactivate package when expired" at bounding box center [1370, 339] width 345 height 23
click at [1046, 329] on div "Deactivate package when expired" at bounding box center [1370, 339] width 345 height 23
click at [1046, 341] on div "Deactivate package when expired" at bounding box center [1264, 339] width 132 height 13
click at [1046, 20] on icon "Close drawer" at bounding box center [1529, 22] width 15 height 15
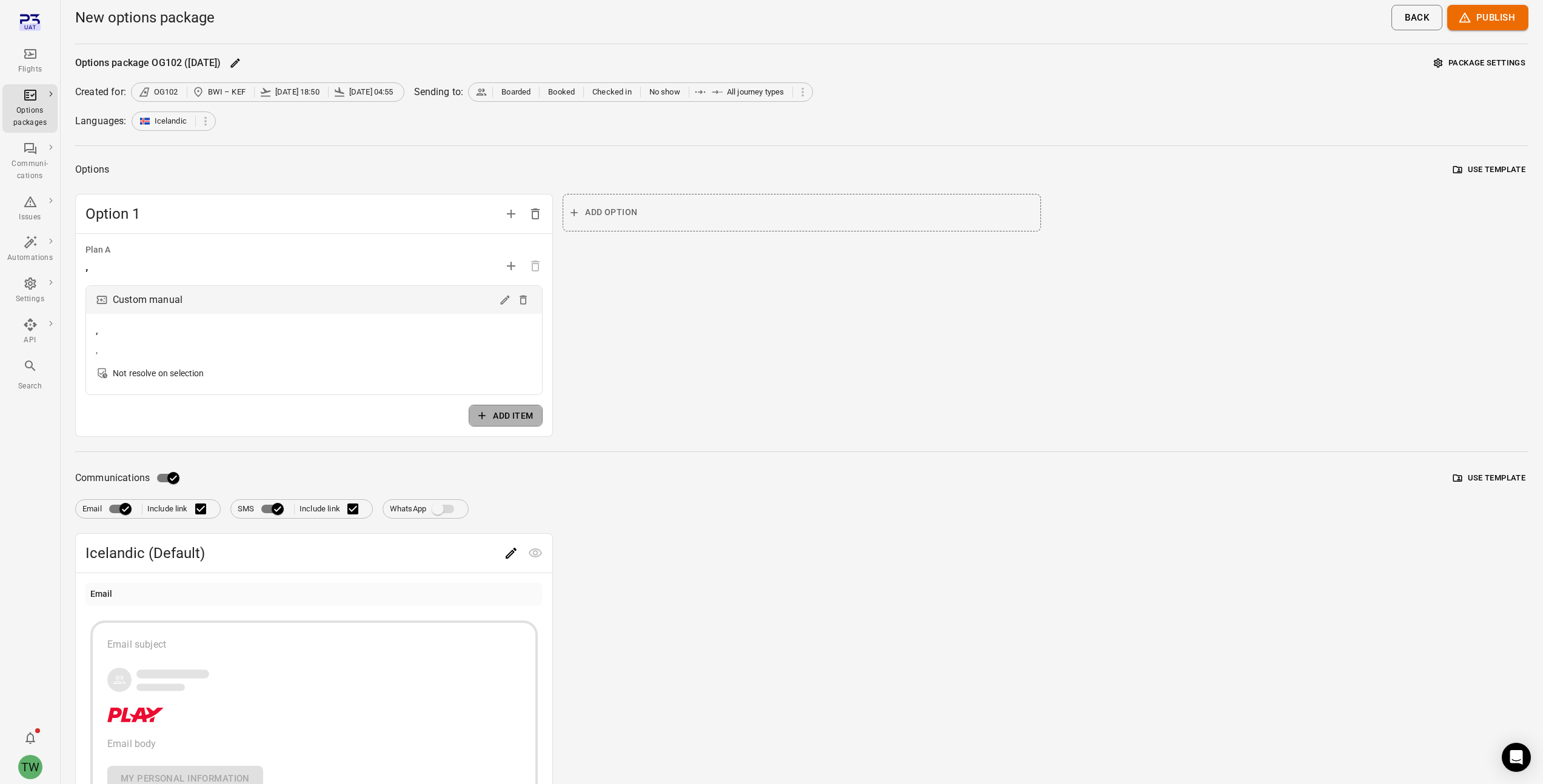
click at [495, 414] on button "Add item" at bounding box center [506, 416] width 74 height 23
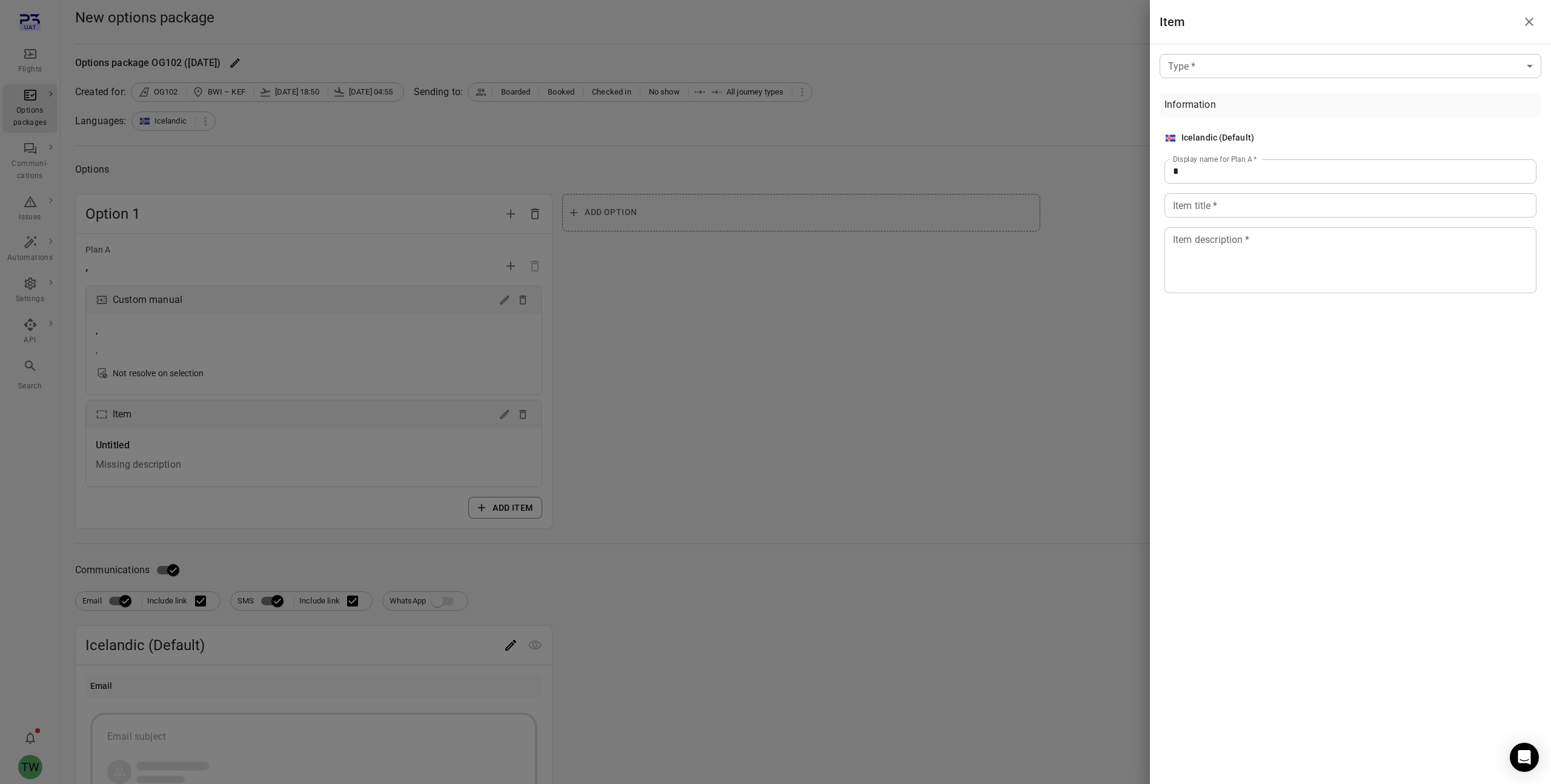
click at [1046, 67] on body "Flights Options packages Communi-cations Issues Automations Settings API Search…" at bounding box center [776, 585] width 1551 height 1170
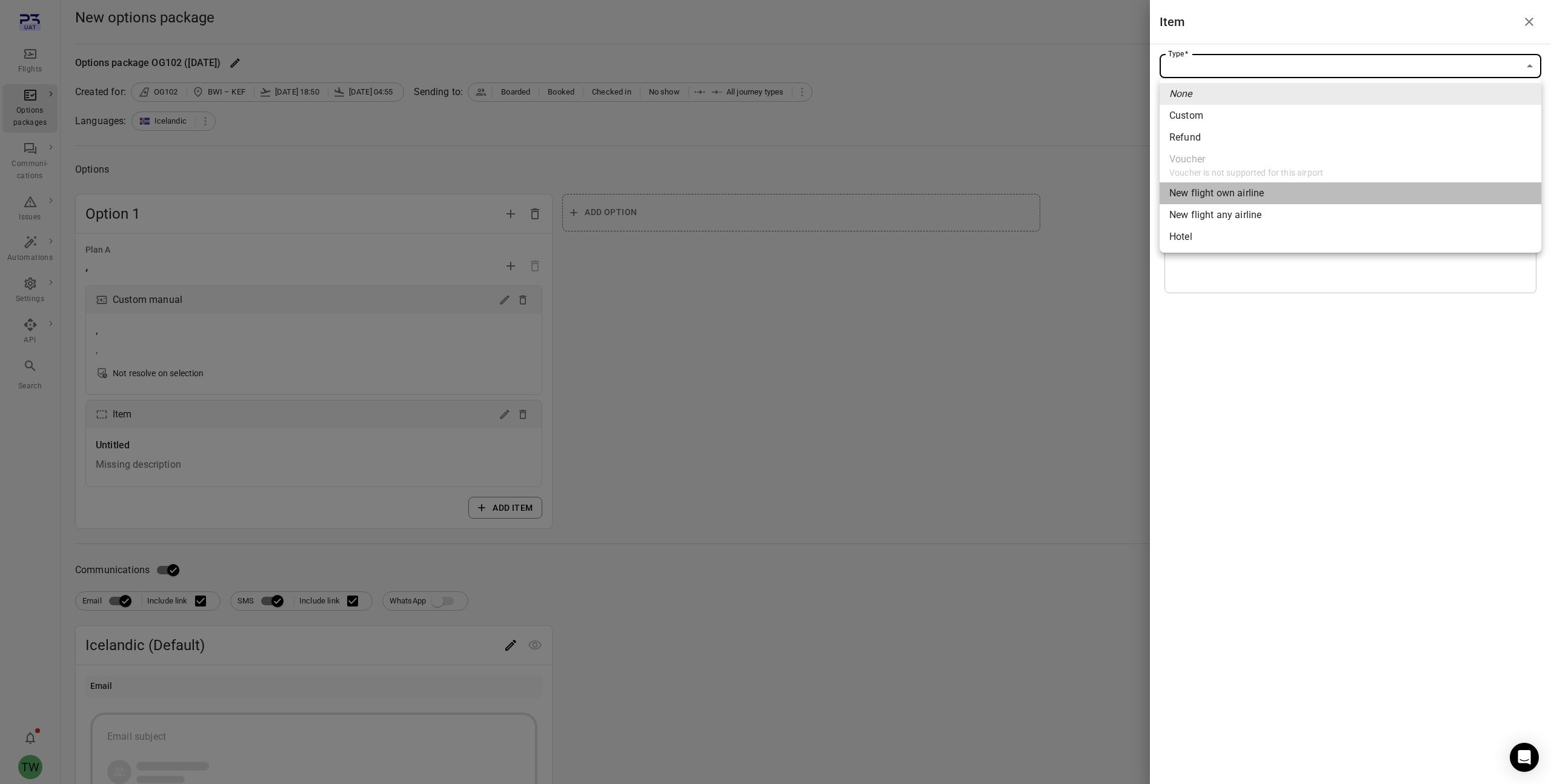
click at [1046, 193] on span "New flight own airline" at bounding box center [1351, 193] width 363 height 15
type input "**********"
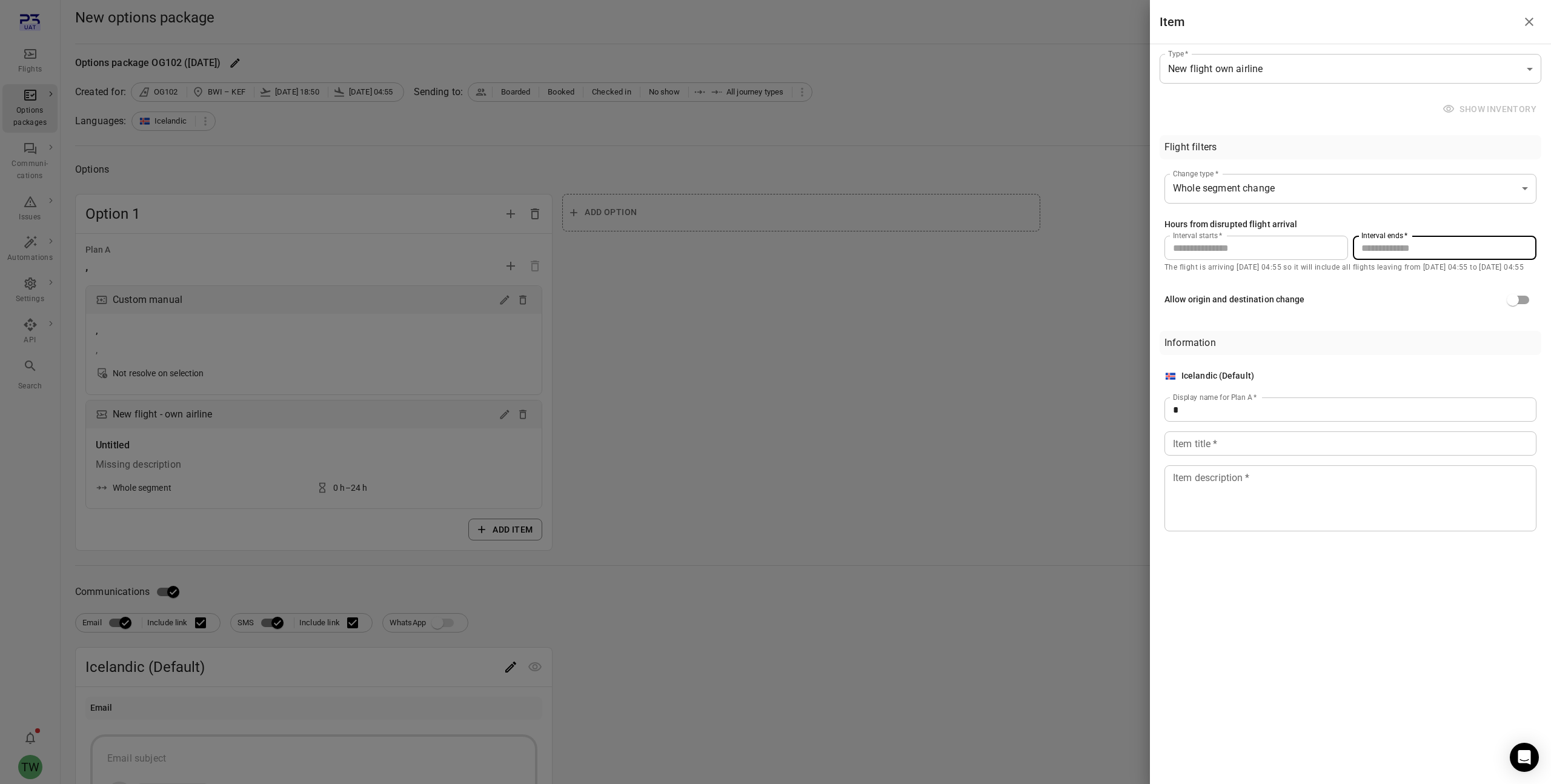
click at [1046, 249] on input "**" at bounding box center [1445, 247] width 184 height 24
drag, startPoint x: 1260, startPoint y: 253, endPoint x: 1141, endPoint y: 254, distance: 119.0
click at [1046, 254] on div "**********" at bounding box center [776, 392] width 1551 height 784
drag, startPoint x: 1389, startPoint y: 248, endPoint x: 1320, endPoint y: 252, distance: 69.1
click at [1046, 252] on div "Interval starts   * Interval starts   * Interval ends   * ** Interval ends   *" at bounding box center [1351, 247] width 372 height 24
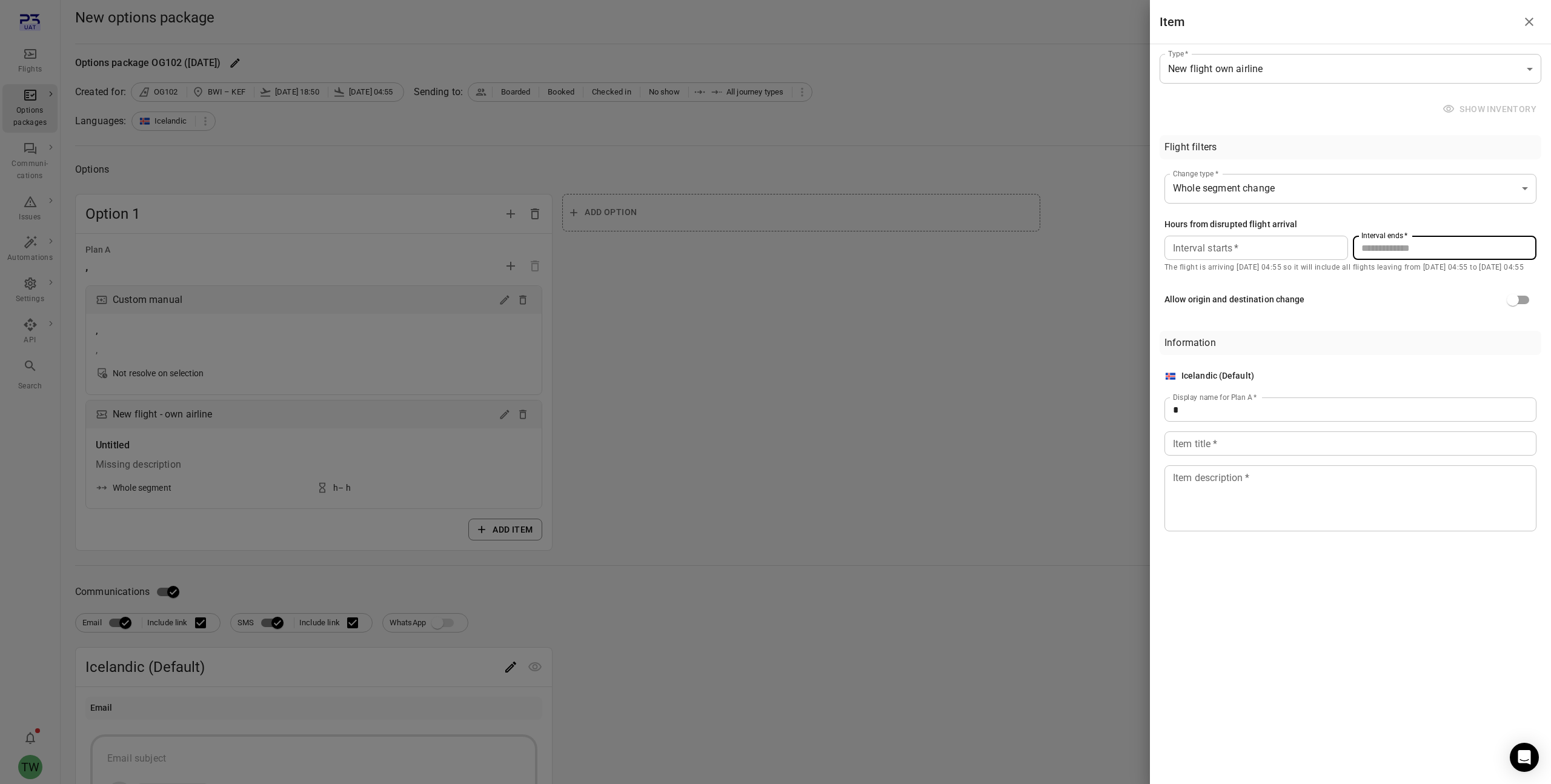
click at [1046, 213] on div "**********" at bounding box center [1351, 242] width 381 height 148
click at [1046, 301] on div "Allow origin and destination change" at bounding box center [1351, 299] width 372 height 23
click at [1046, 21] on icon "Close drawer" at bounding box center [1529, 22] width 15 height 15
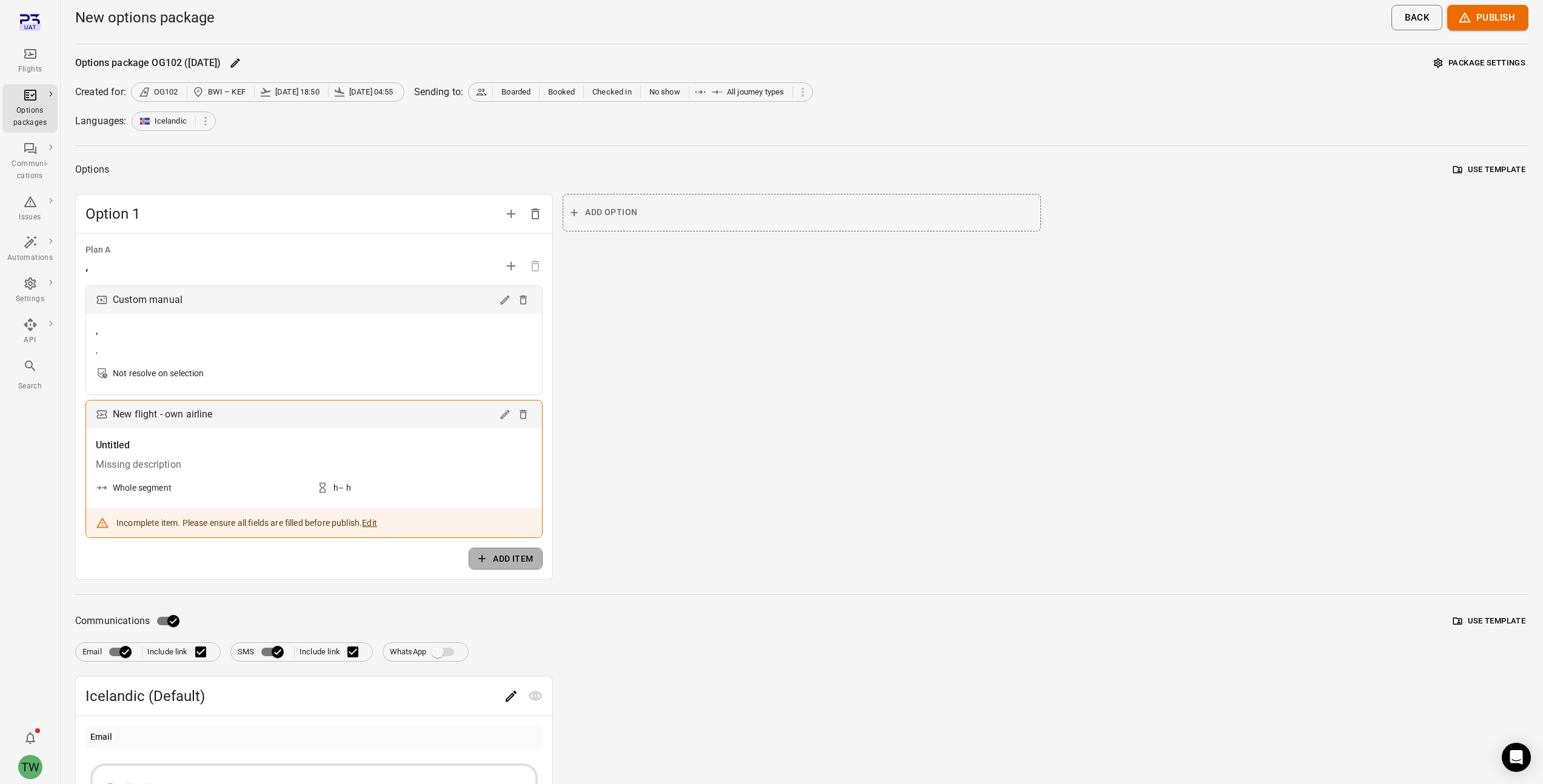
click at [519, 534] on button "Add item" at bounding box center [506, 559] width 74 height 23
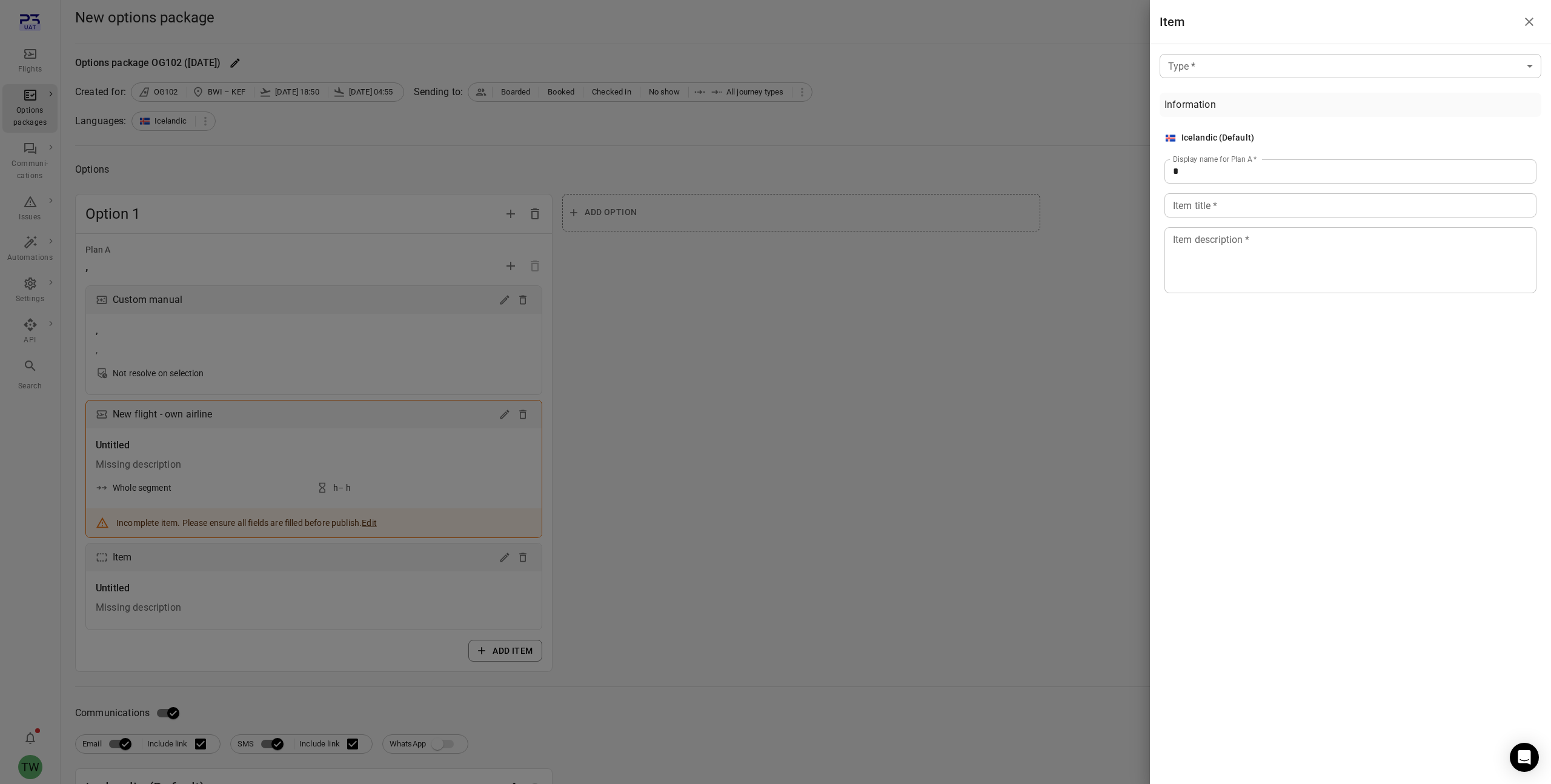
drag, startPoint x: 686, startPoint y: 406, endPoint x: 662, endPoint y: 414, distance: 25.3
click at [687, 406] on div at bounding box center [776, 392] width 1551 height 784
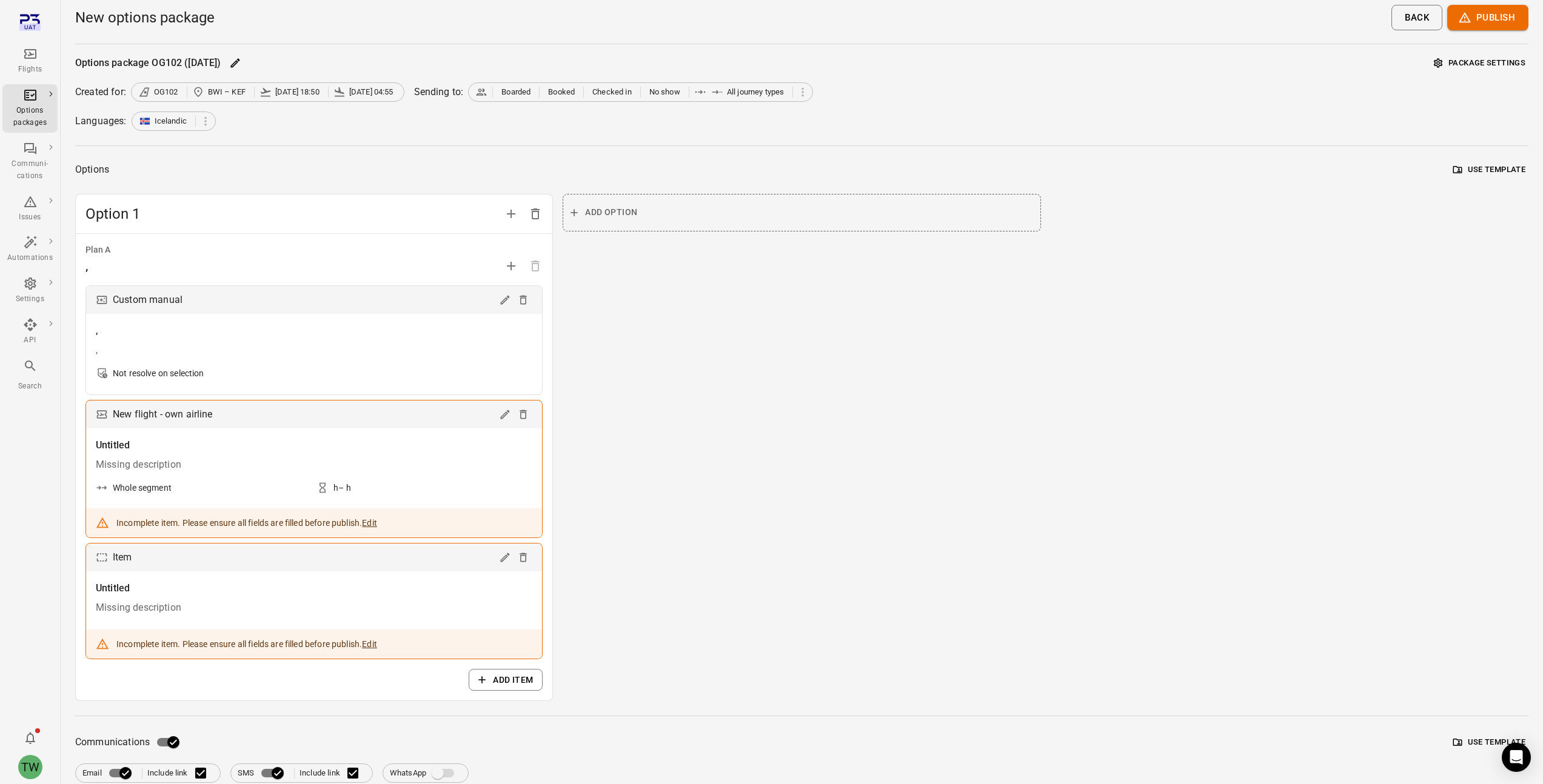
click at [377, 522] on button "Edit" at bounding box center [369, 523] width 15 height 12
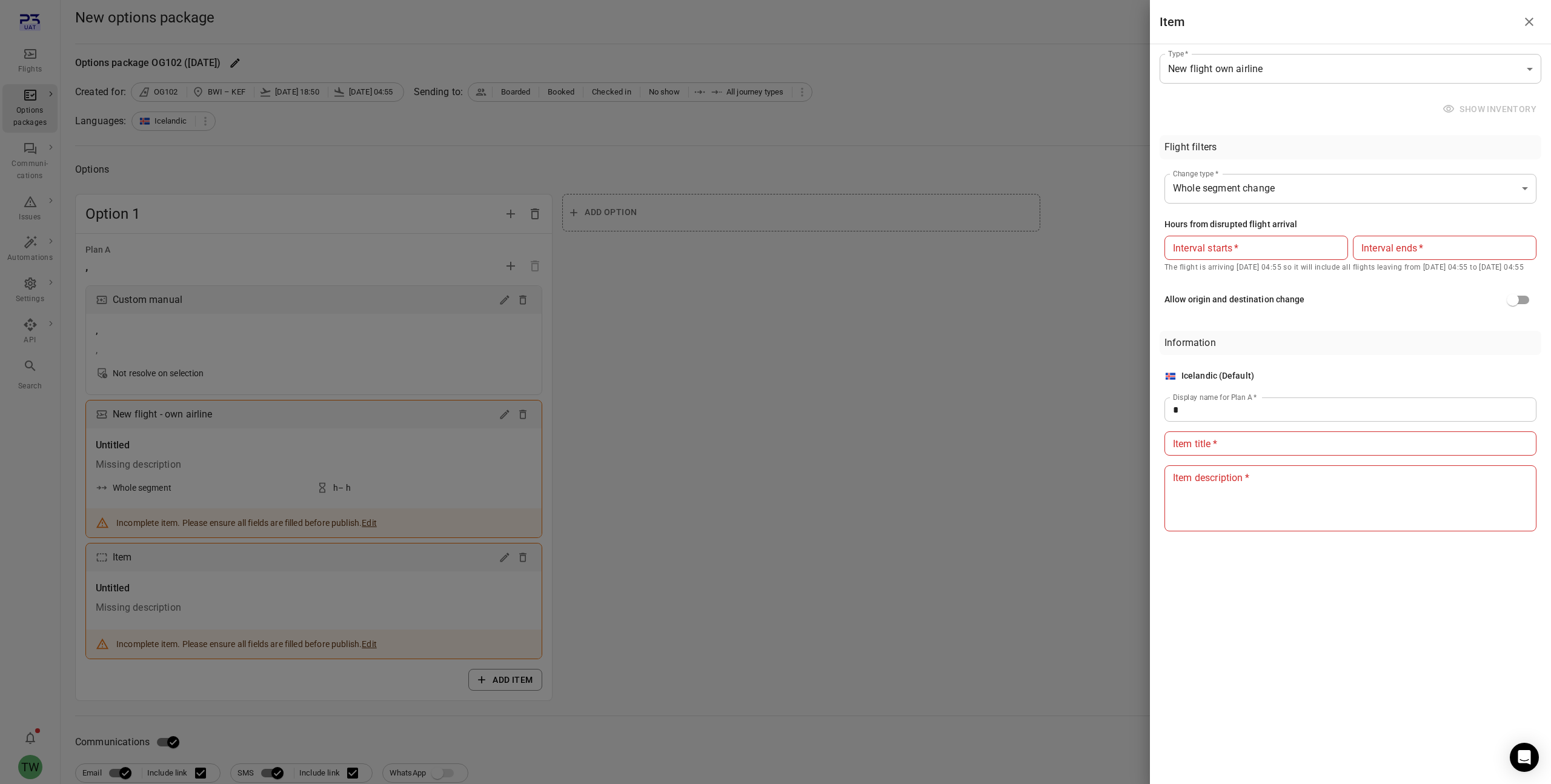
click at [1046, 288] on div "Allow origin and destination change" at bounding box center [1351, 299] width 372 height 23
click at [1046, 299] on div "Allow origin and destination change" at bounding box center [1351, 299] width 372 height 23
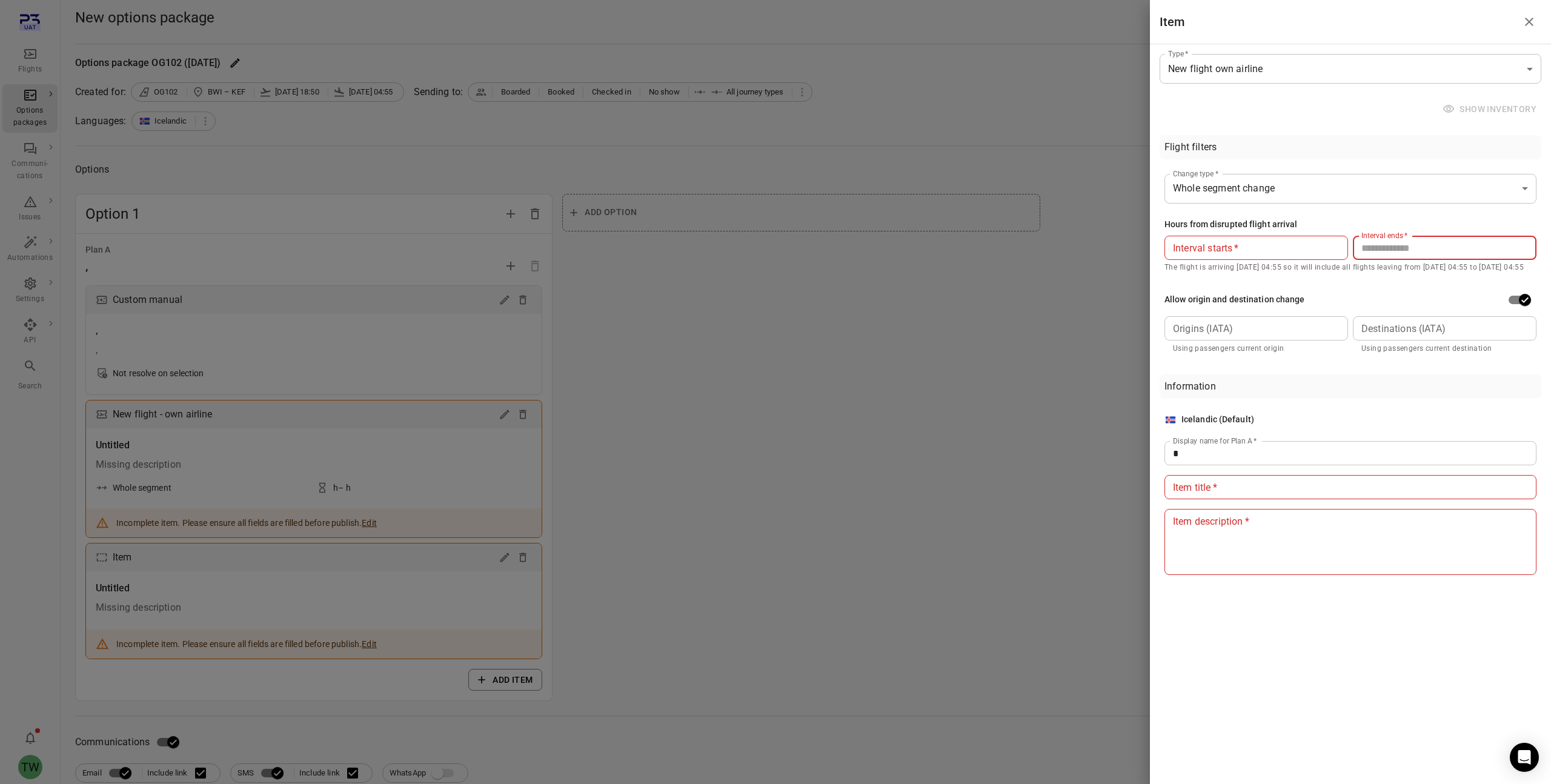
click at [1046, 253] on input "Interval ends   *" at bounding box center [1445, 247] width 184 height 24
click at [1046, 295] on div "Allow origin and destination change" at bounding box center [1351, 299] width 372 height 23
click at [1046, 253] on input "Interval ends   *" at bounding box center [1445, 247] width 184 height 24
click at [1046, 451] on input "*" at bounding box center [1351, 453] width 372 height 24
click at [1046, 247] on input "Interval ends   *" at bounding box center [1445, 247] width 184 height 24
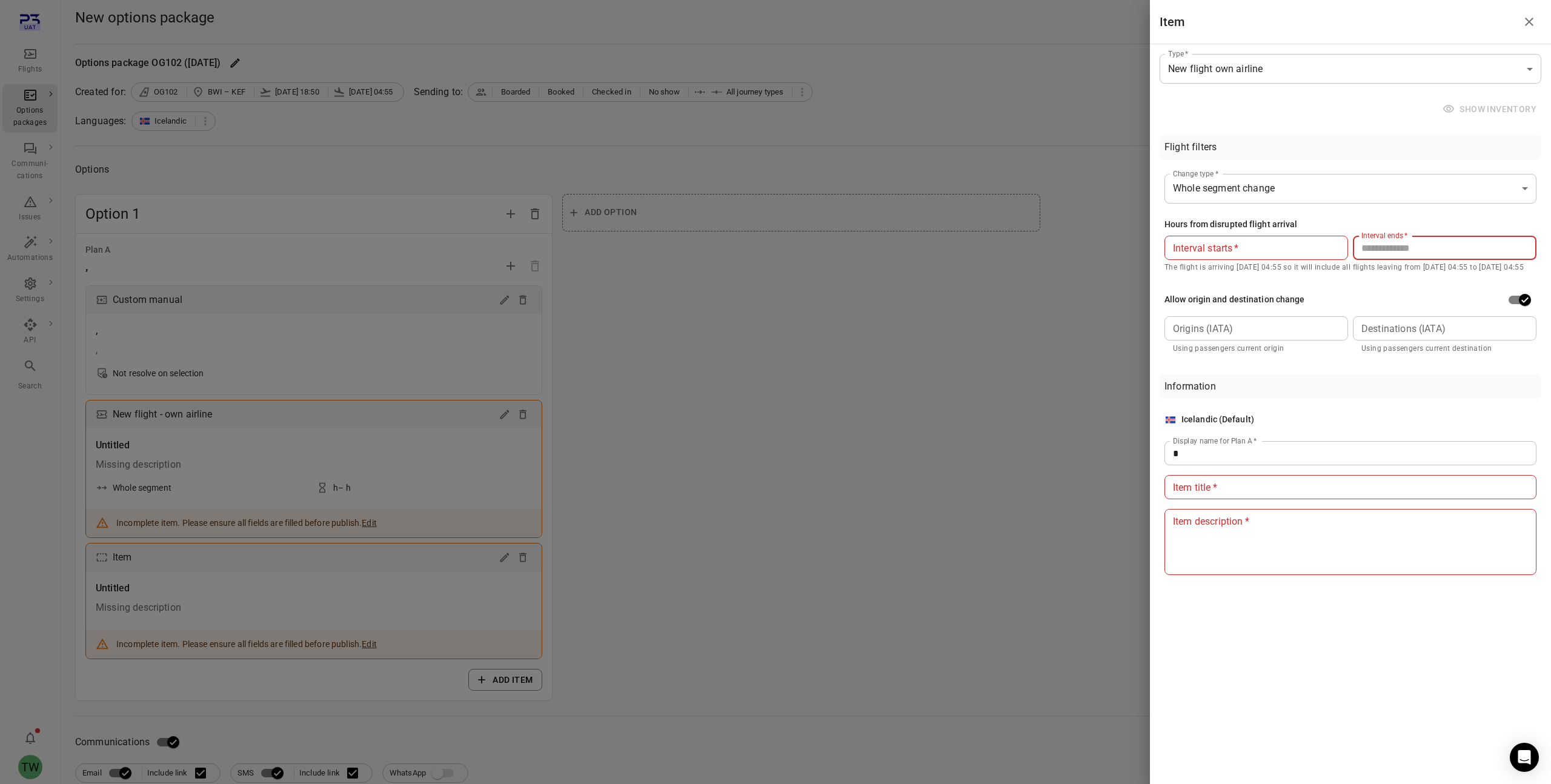
click at [1046, 253] on input "Interval starts   *" at bounding box center [1257, 247] width 184 height 24
click at [1046, 246] on input "Interval starts   *" at bounding box center [1257, 247] width 184 height 24
click at [1046, 294] on div "Allow origin and destination change" at bounding box center [1351, 299] width 372 height 23
click at [1046, 120] on div "**********" at bounding box center [1351, 229] width 381 height 262
